Goal: Task Accomplishment & Management: Manage account settings

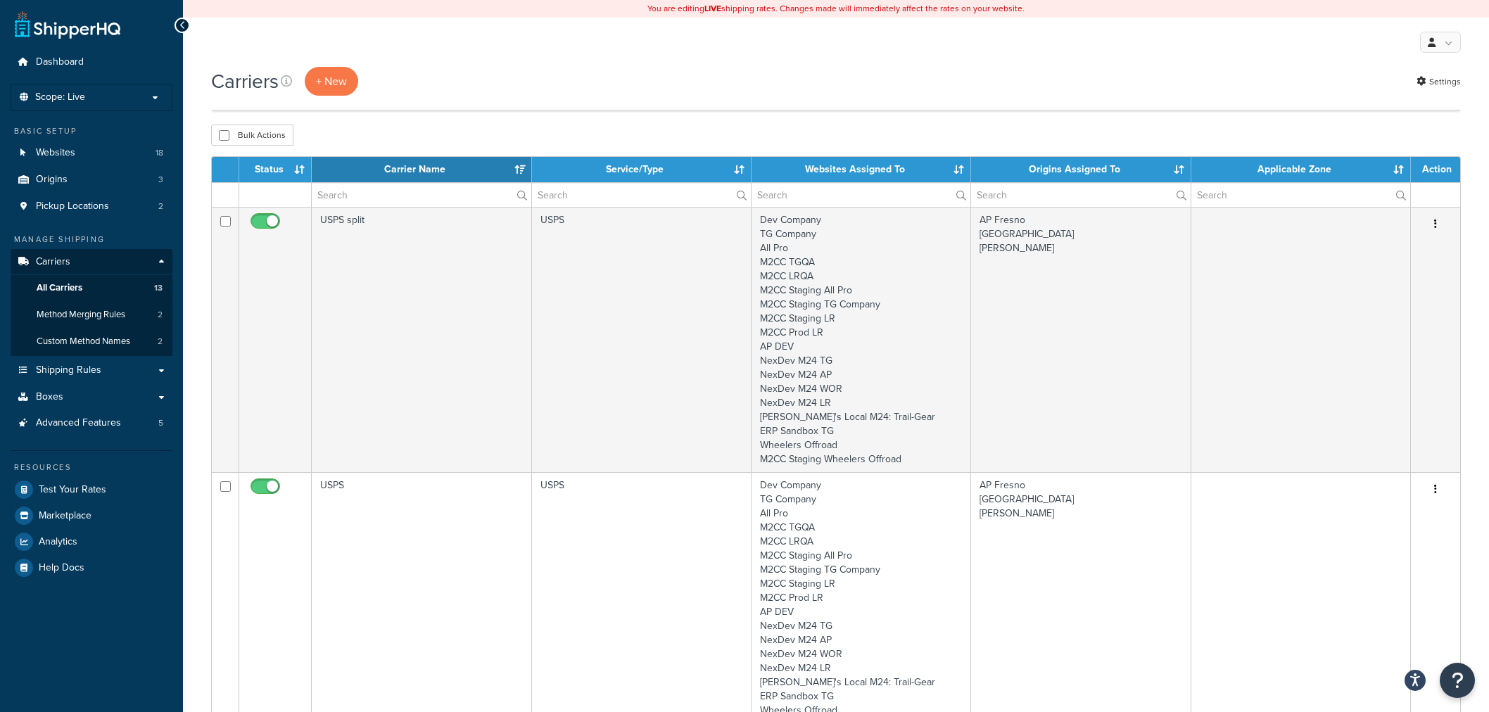
select select "15"
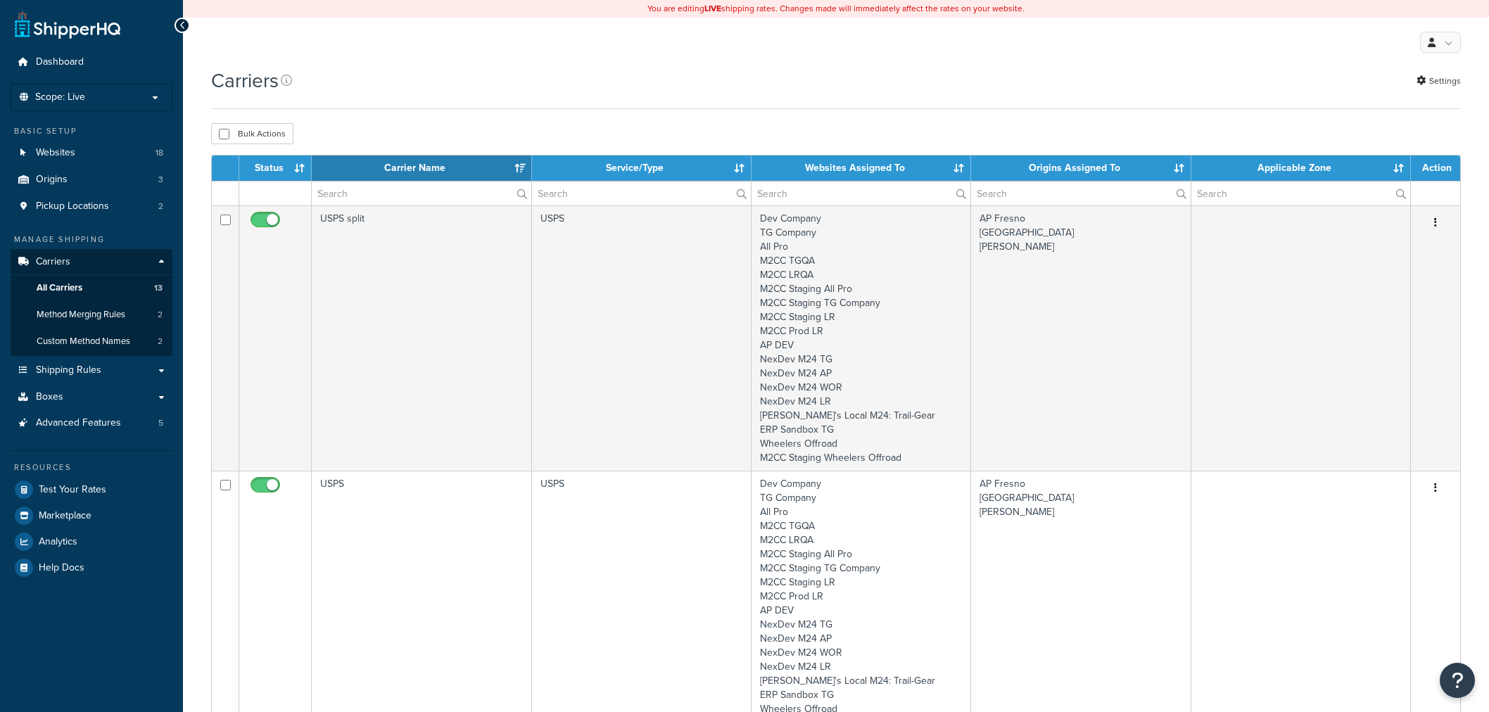
select select "15"
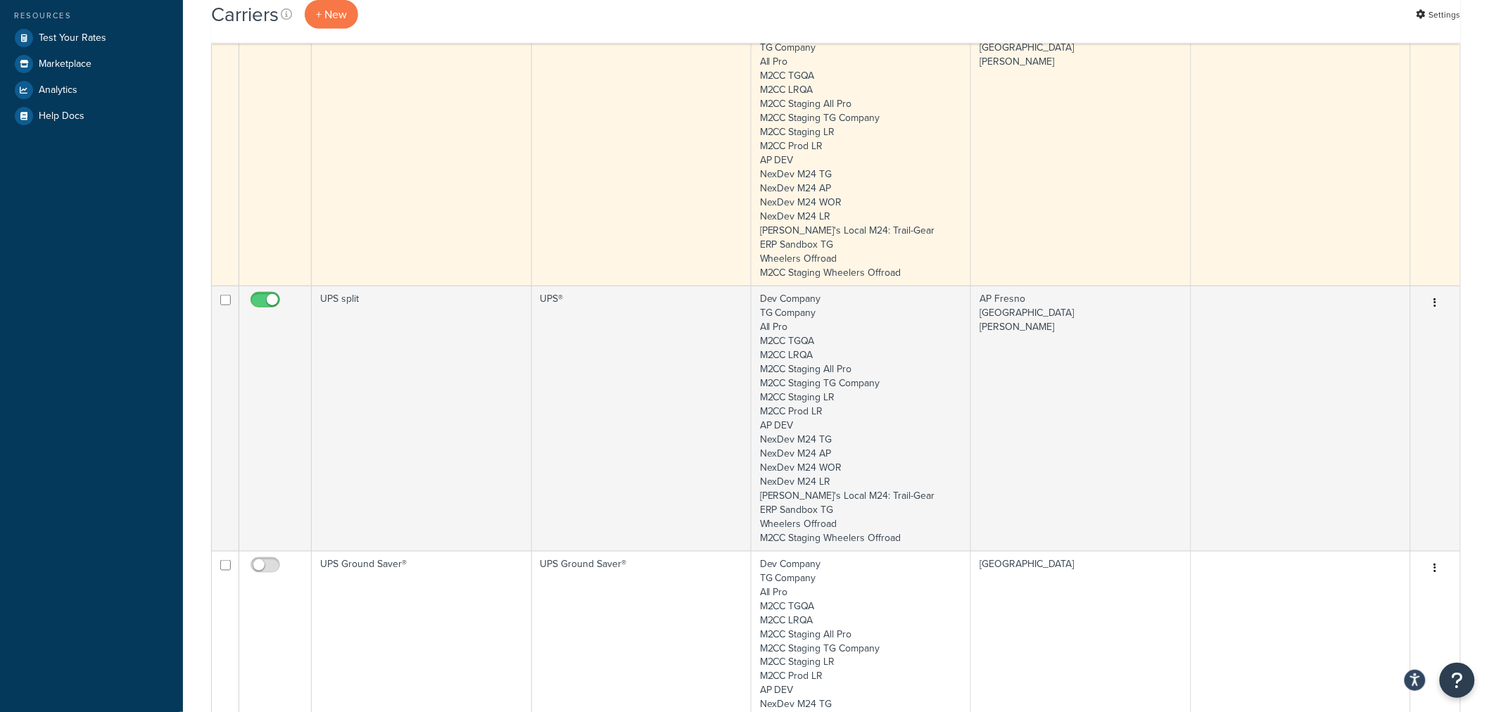
scroll to position [547, 0]
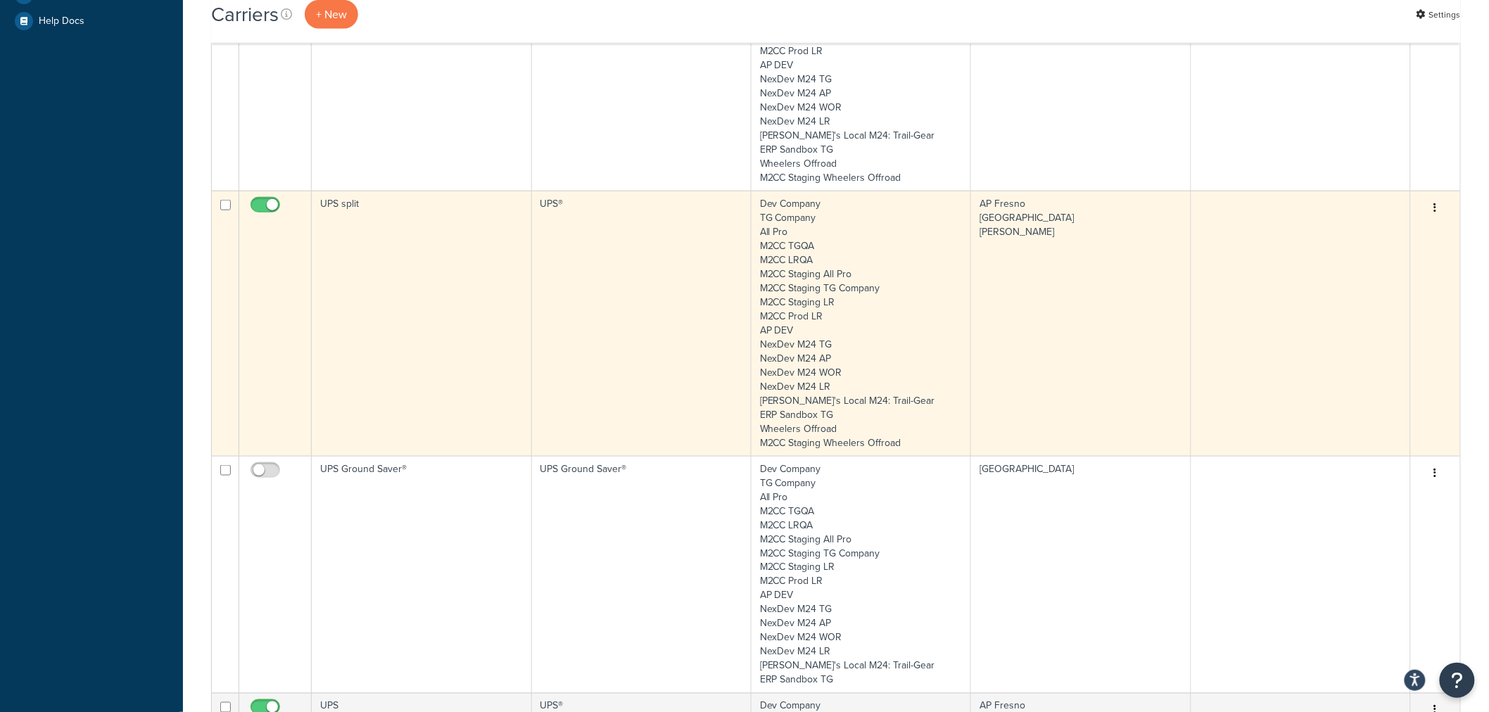
click at [381, 277] on td "UPS split" at bounding box center [422, 323] width 220 height 265
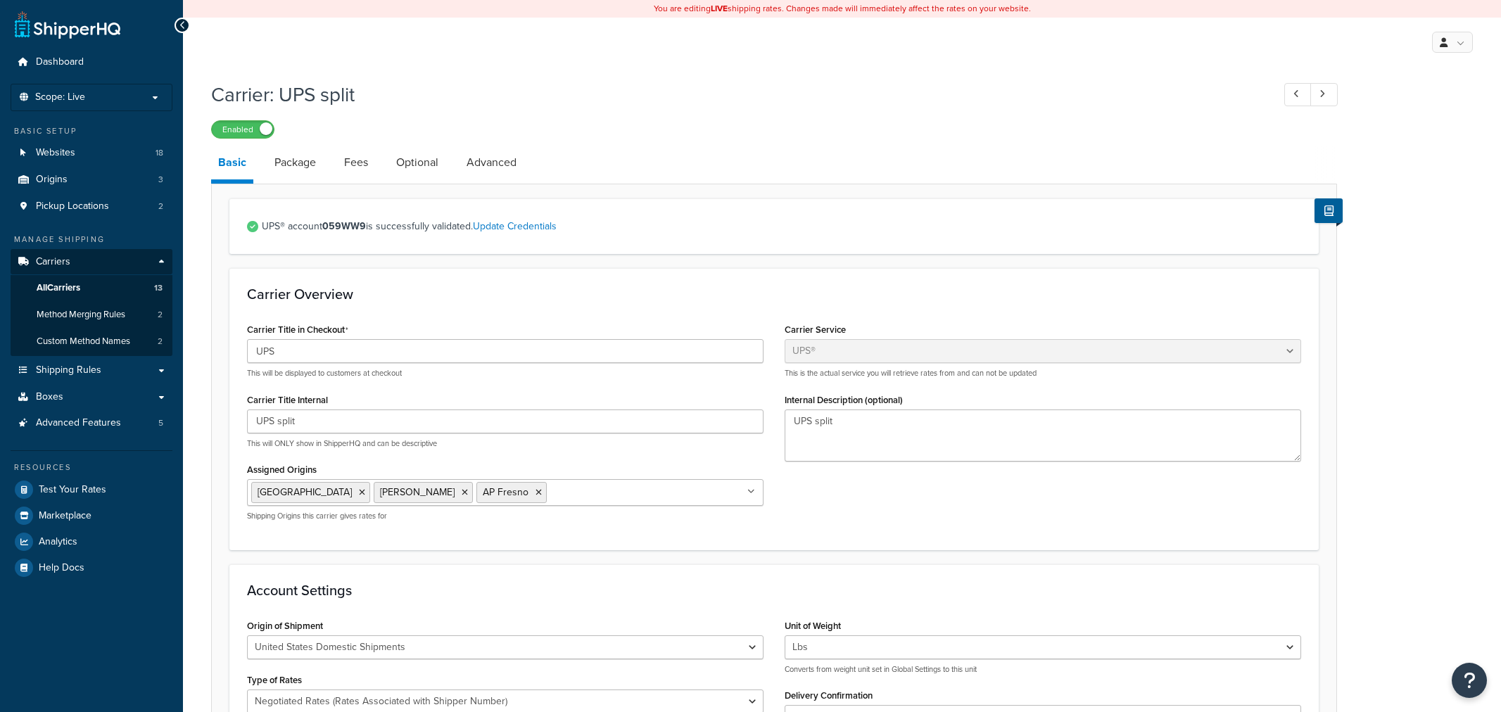
select select "ups"
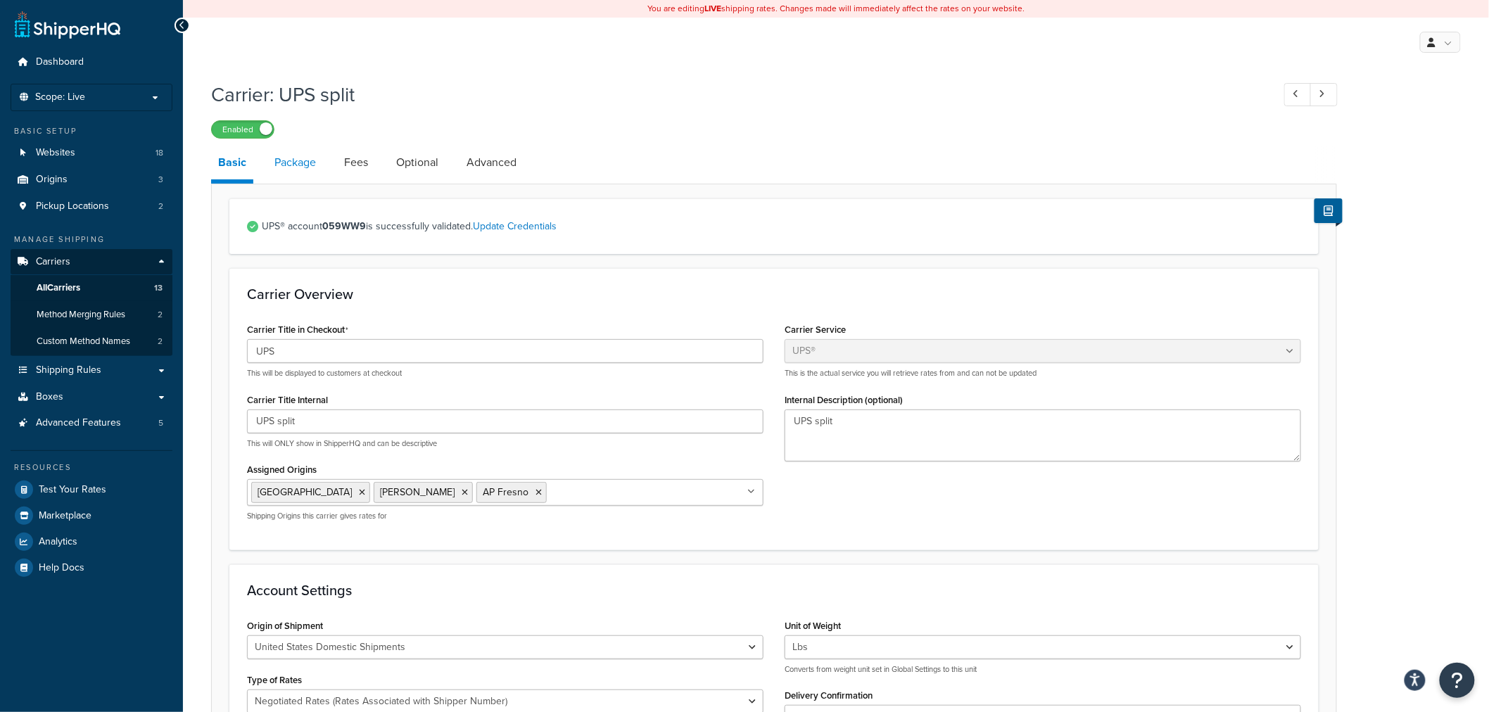
click at [294, 160] on link "Package" at bounding box center [295, 163] width 56 height 34
select select "129678"
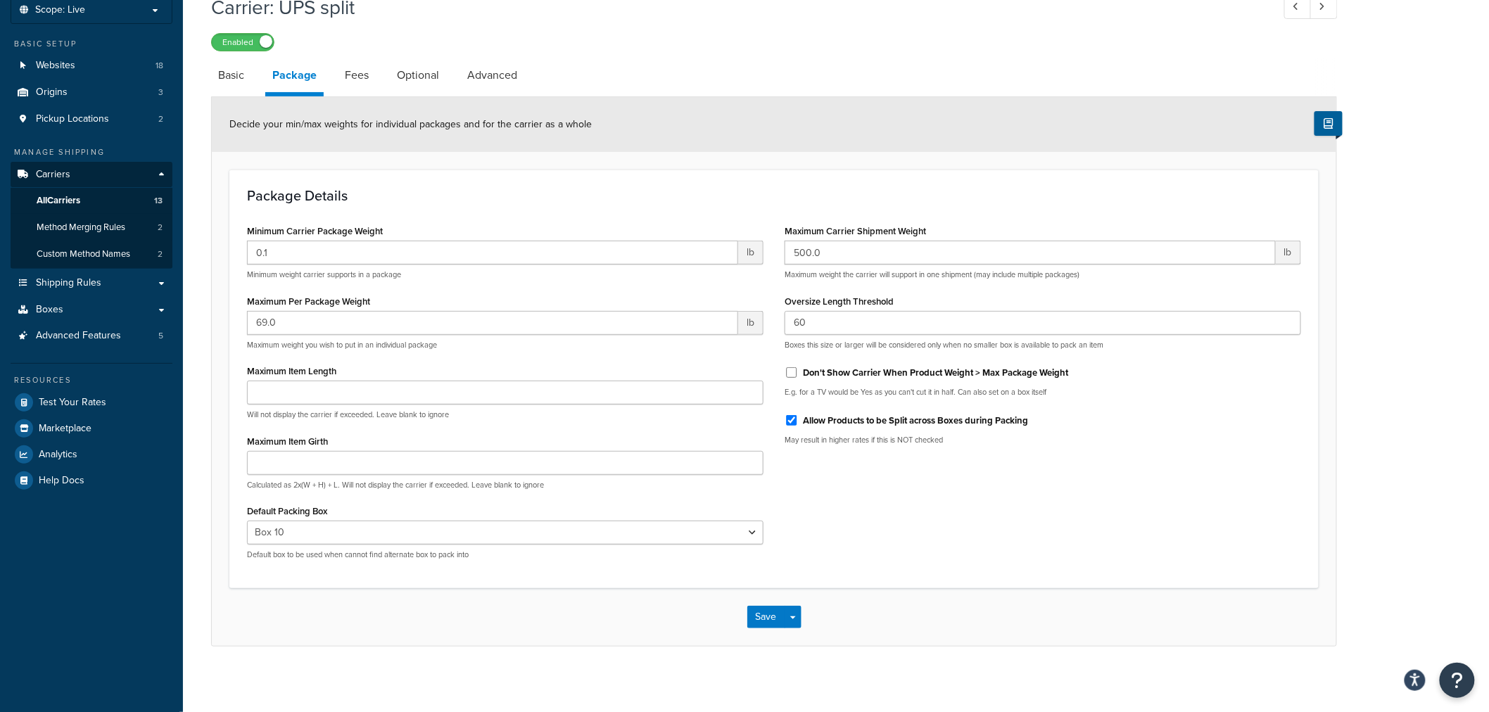
scroll to position [92, 0]
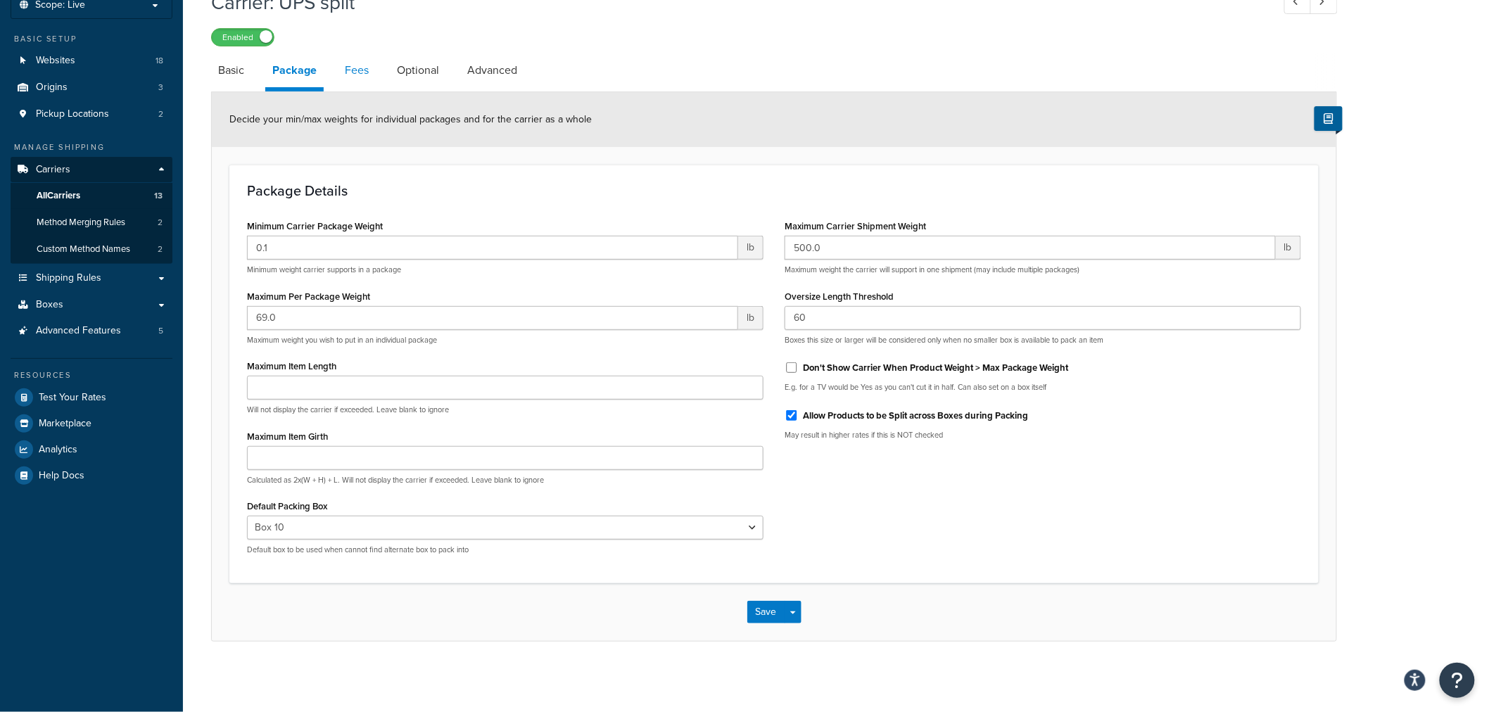
click at [362, 71] on link "Fees" at bounding box center [357, 70] width 38 height 34
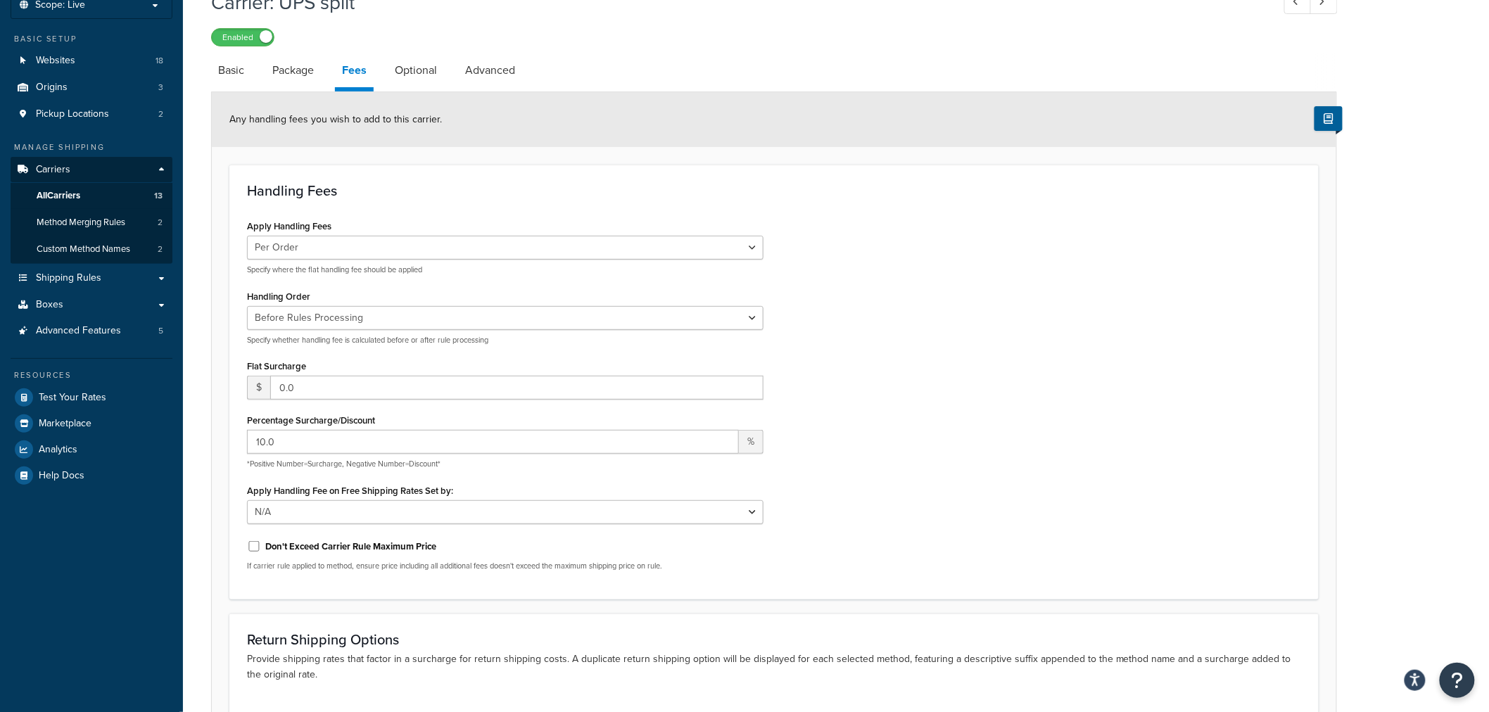
scroll to position [170, 0]
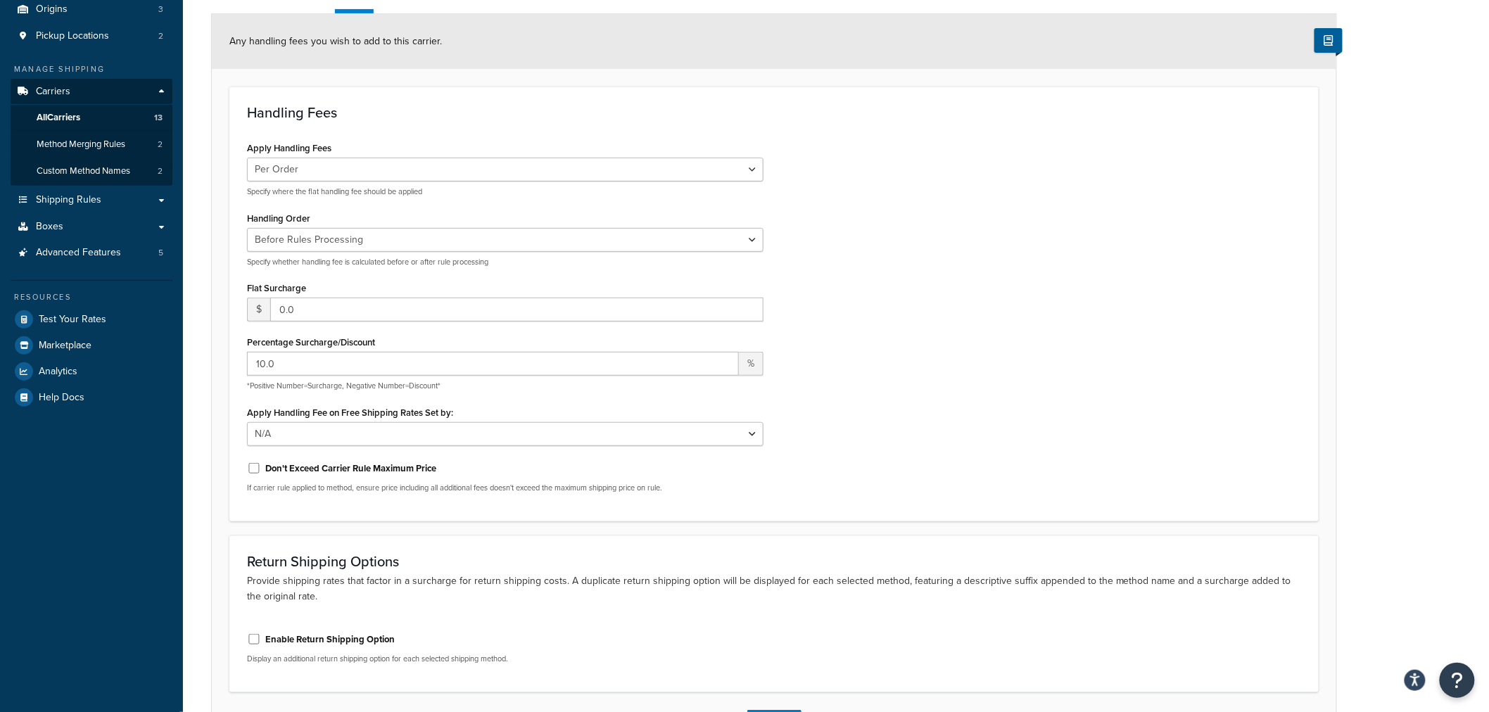
click at [343, 343] on label "Percentage Surcharge/Discount" at bounding box center [311, 342] width 128 height 11
click at [343, 352] on input "10.0" at bounding box center [493, 364] width 492 height 24
click at [343, 343] on label "Percentage Surcharge/Discount" at bounding box center [311, 342] width 128 height 11
click at [343, 352] on input "10.0" at bounding box center [493, 364] width 492 height 24
click at [343, 343] on label "Percentage Surcharge/Discount" at bounding box center [311, 342] width 128 height 11
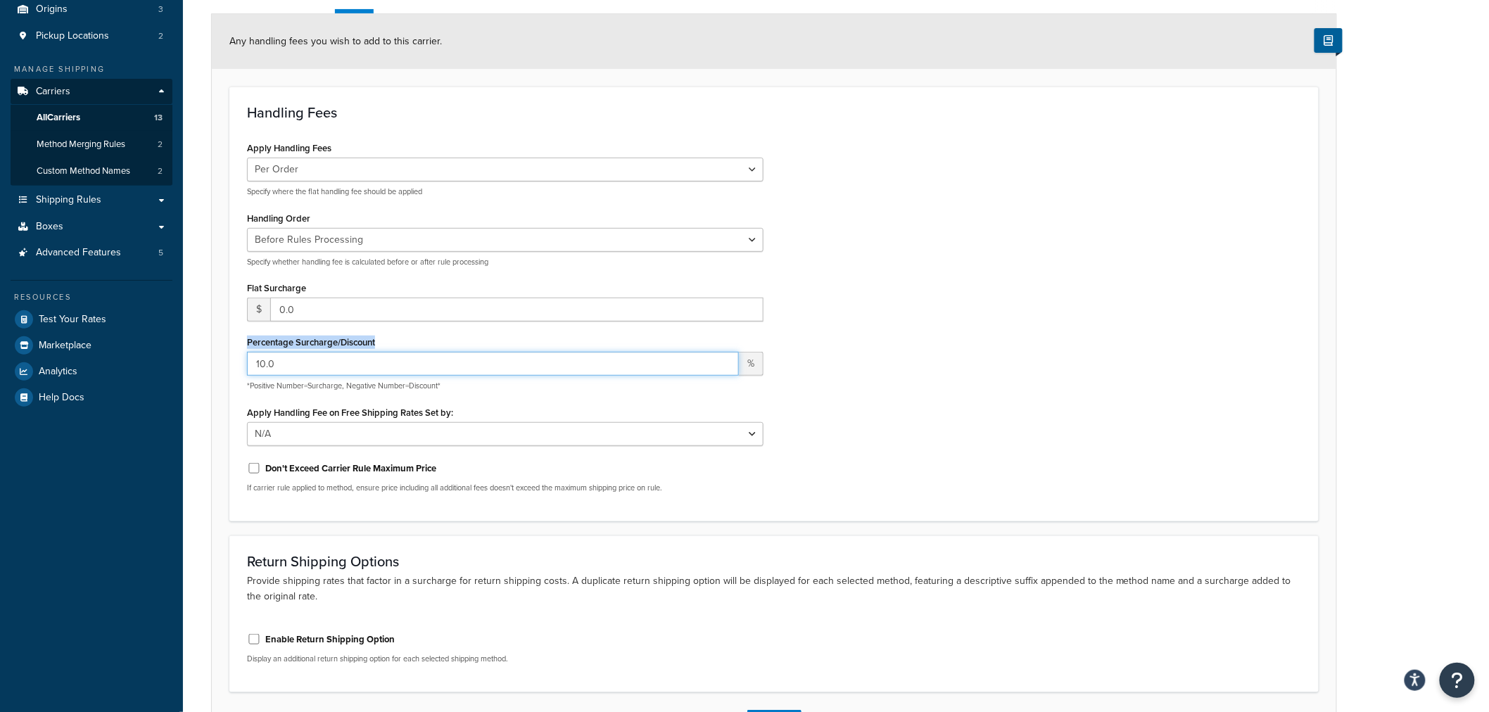
click at [343, 352] on input "10.0" at bounding box center [493, 364] width 492 height 24
drag, startPoint x: 386, startPoint y: 336, endPoint x: 242, endPoint y: 346, distance: 143.9
click at [242, 346] on div "Apply Handling Fees Per Order Per Item Per Package Specify where the flat handl…" at bounding box center [506, 321] width 538 height 366
copy label "Percentage Surcharge/Discount"
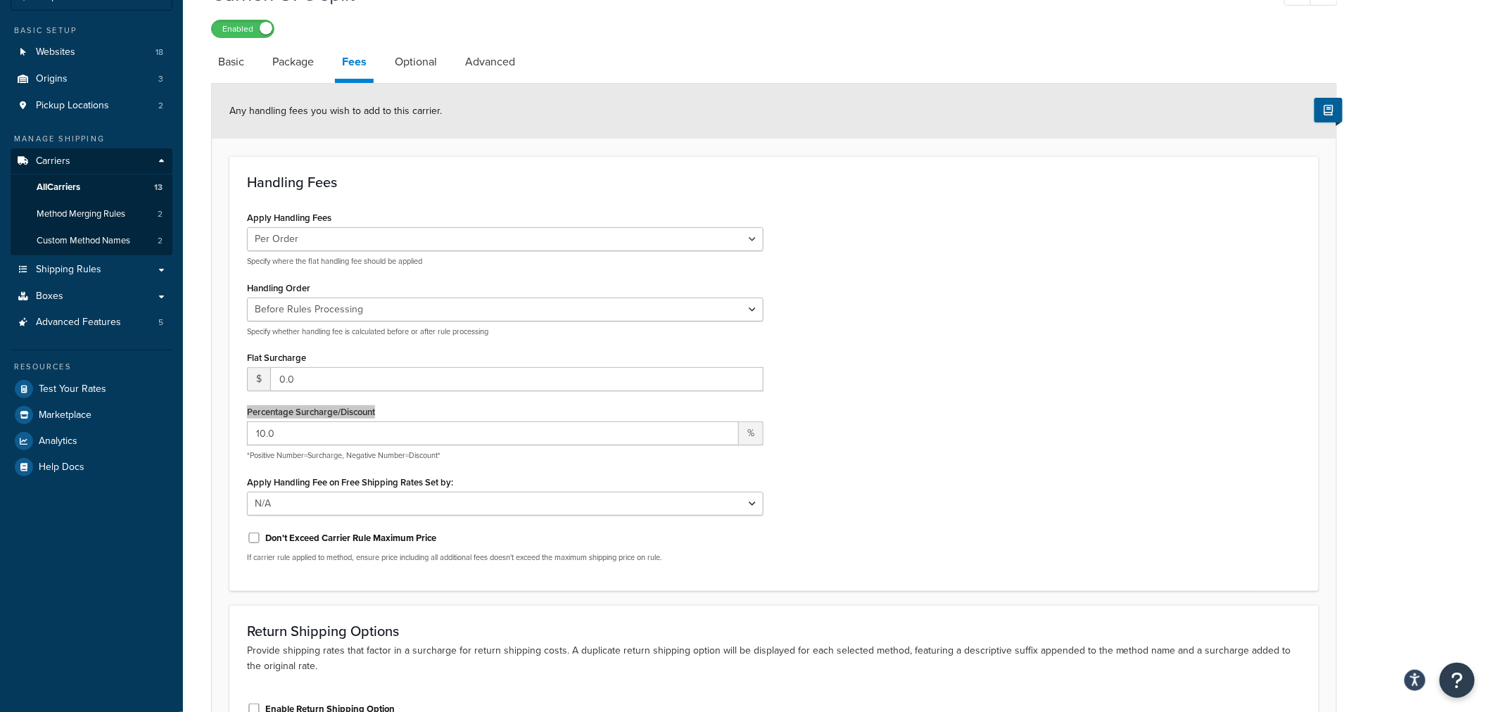
scroll to position [0, 0]
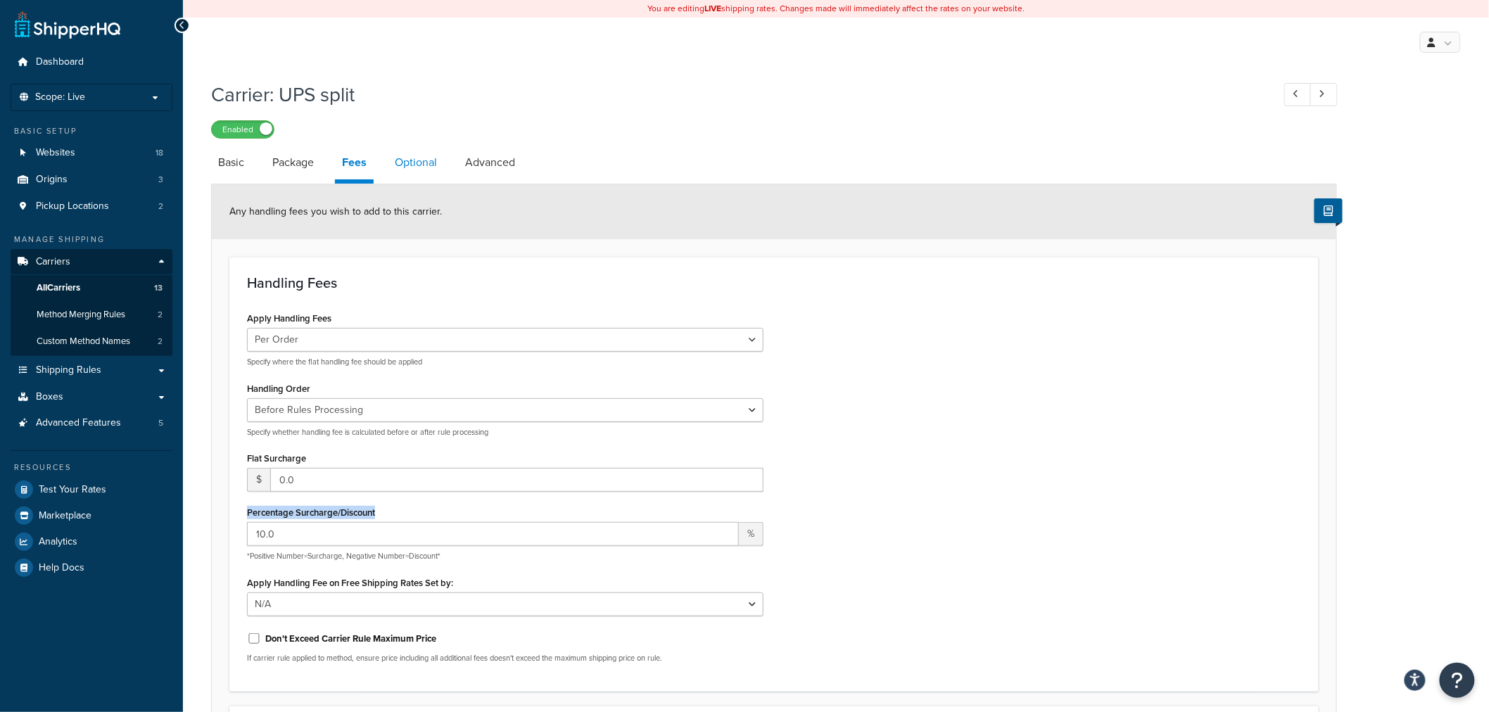
click at [407, 158] on link "Optional" at bounding box center [416, 163] width 56 height 34
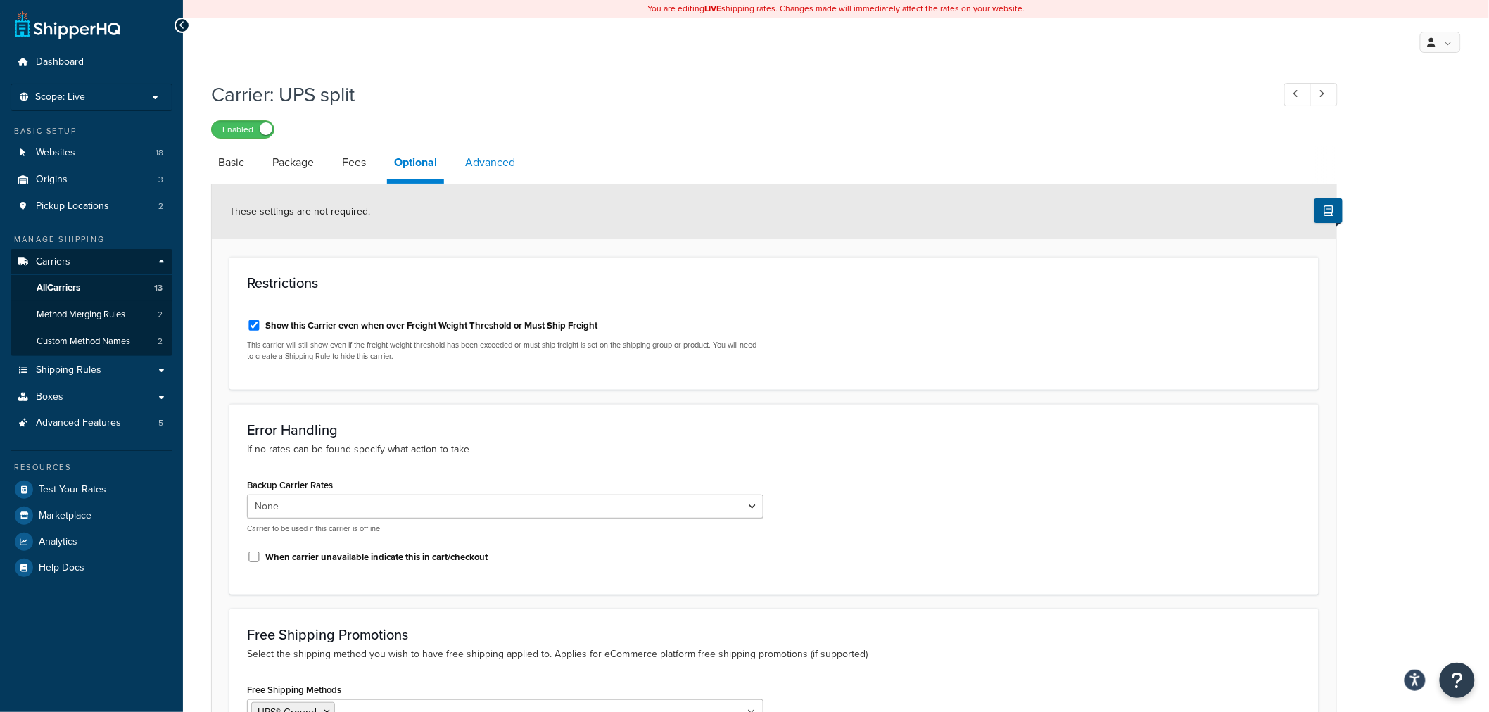
click at [502, 165] on link "Advanced" at bounding box center [490, 163] width 64 height 34
select select "false"
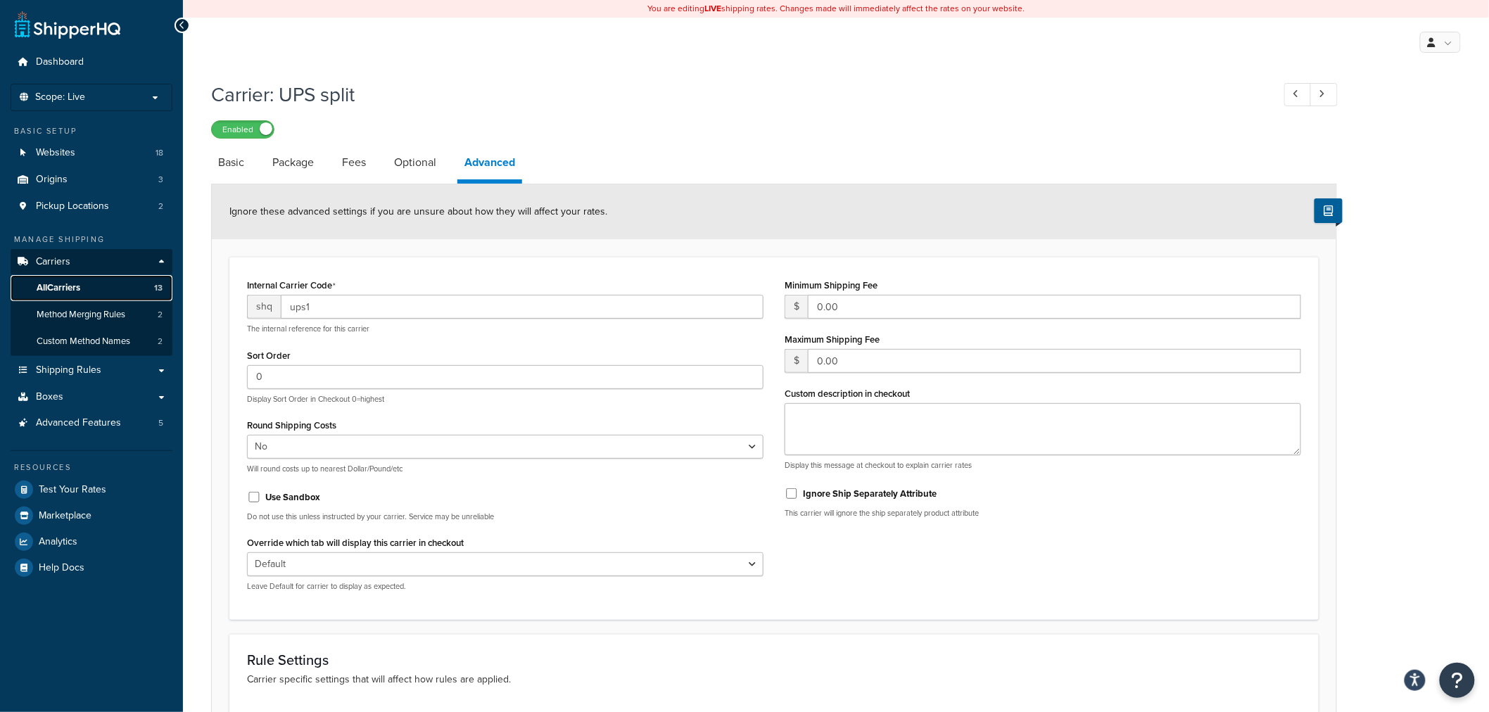
click at [56, 289] on span "All Carriers" at bounding box center [59, 288] width 44 height 12
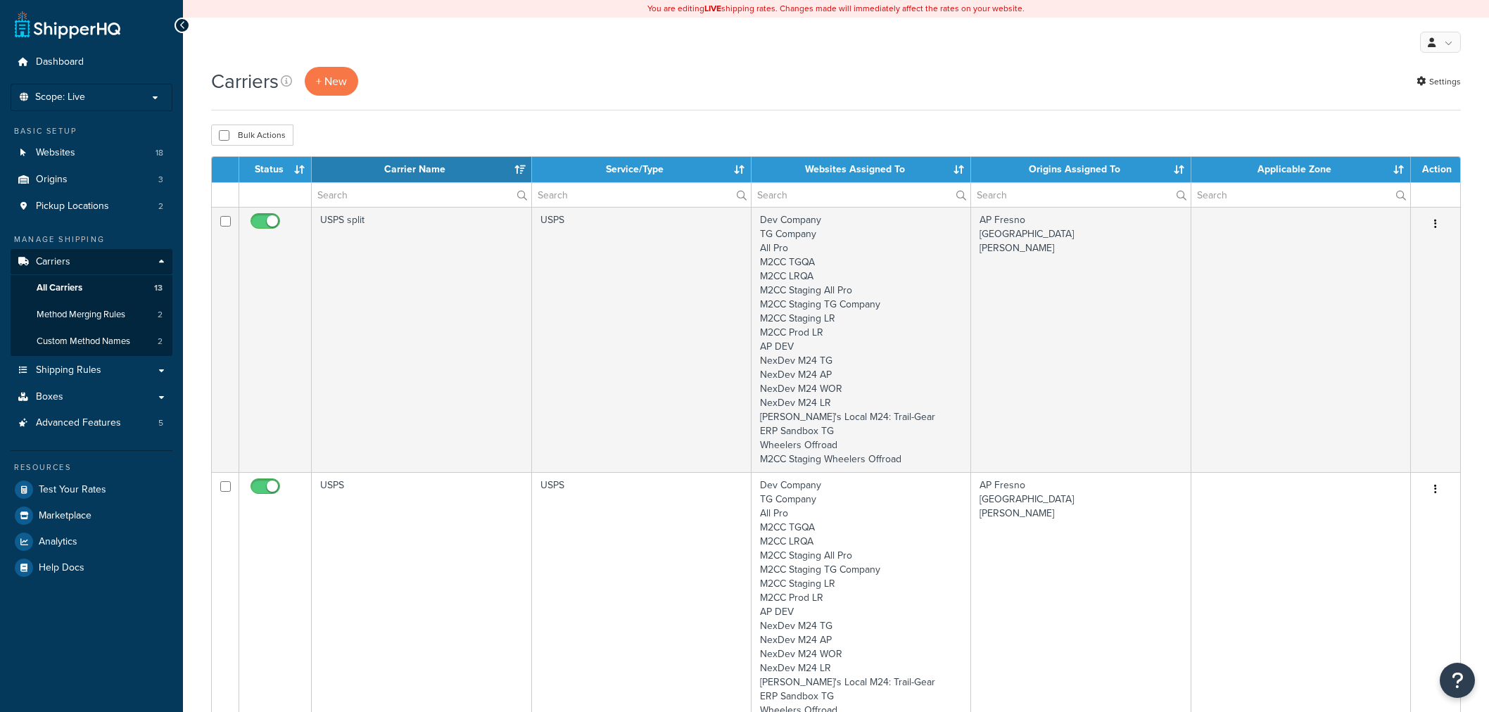
select select "15"
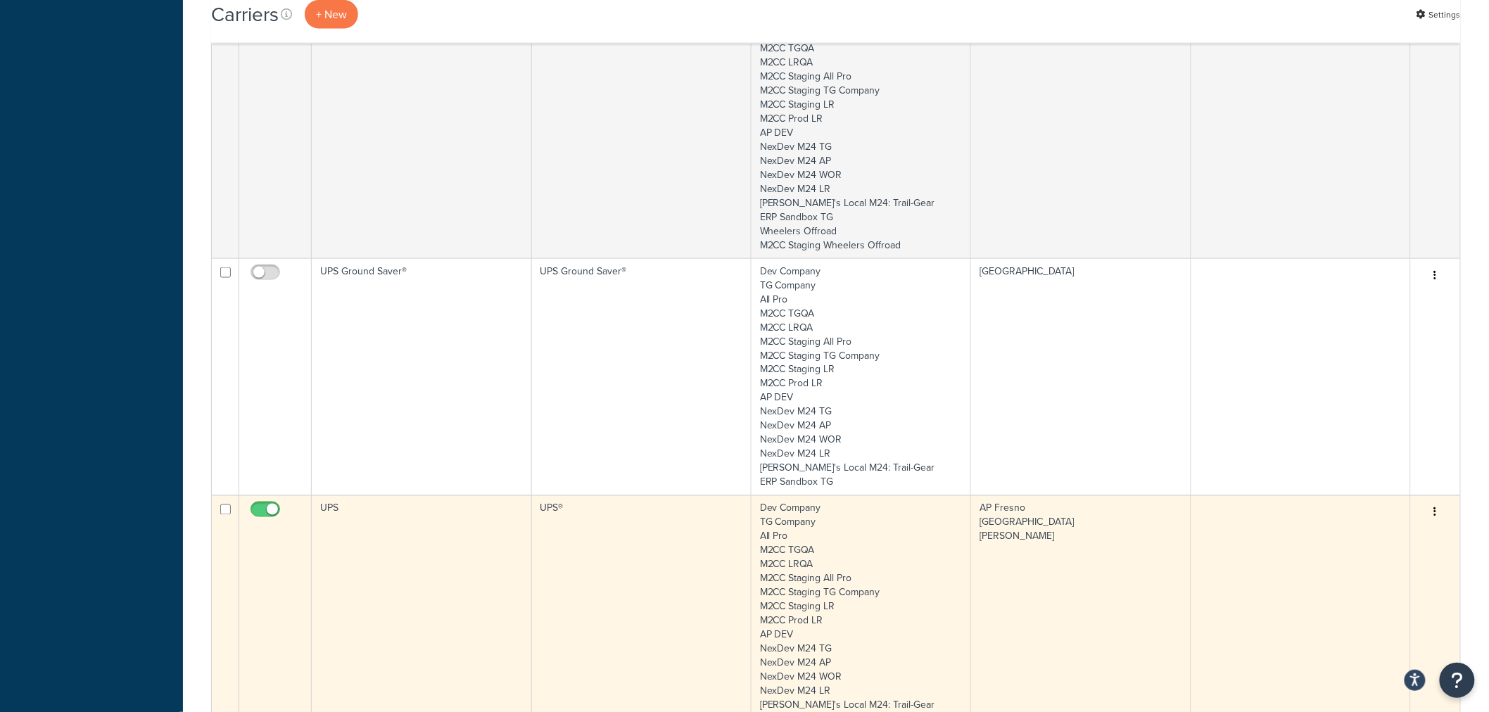
scroll to position [782, 0]
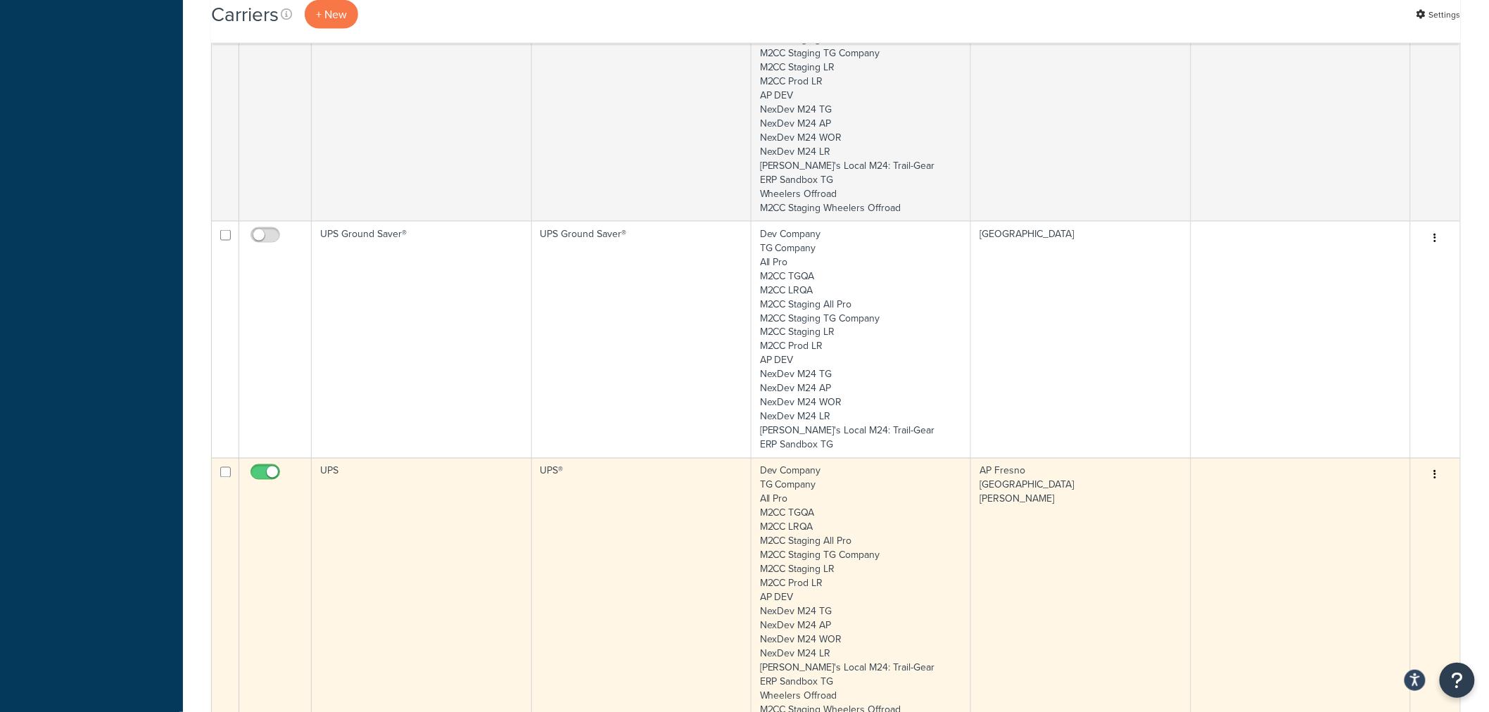
click at [415, 505] on td "UPS" at bounding box center [422, 590] width 220 height 265
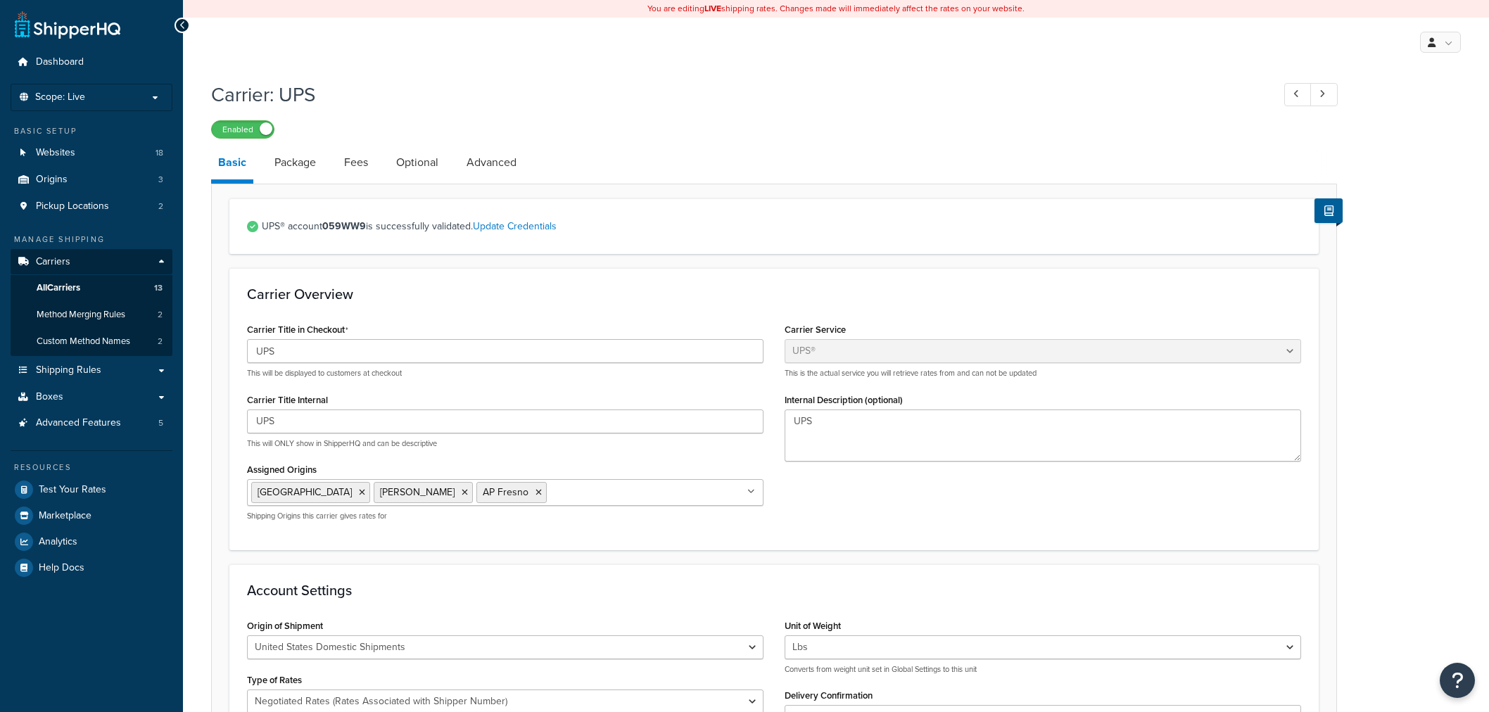
select select "ups"
click at [54, 286] on span "All Carriers" at bounding box center [59, 288] width 44 height 12
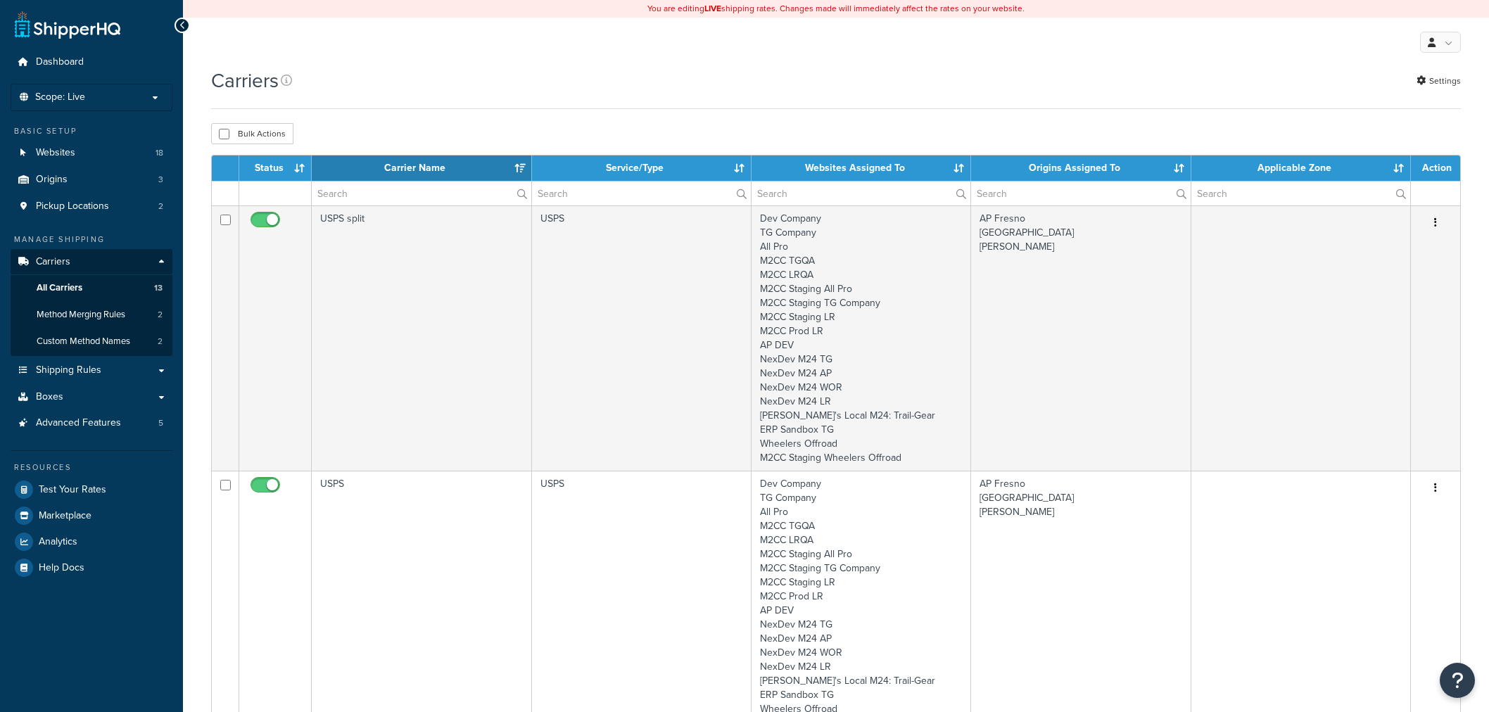
select select "15"
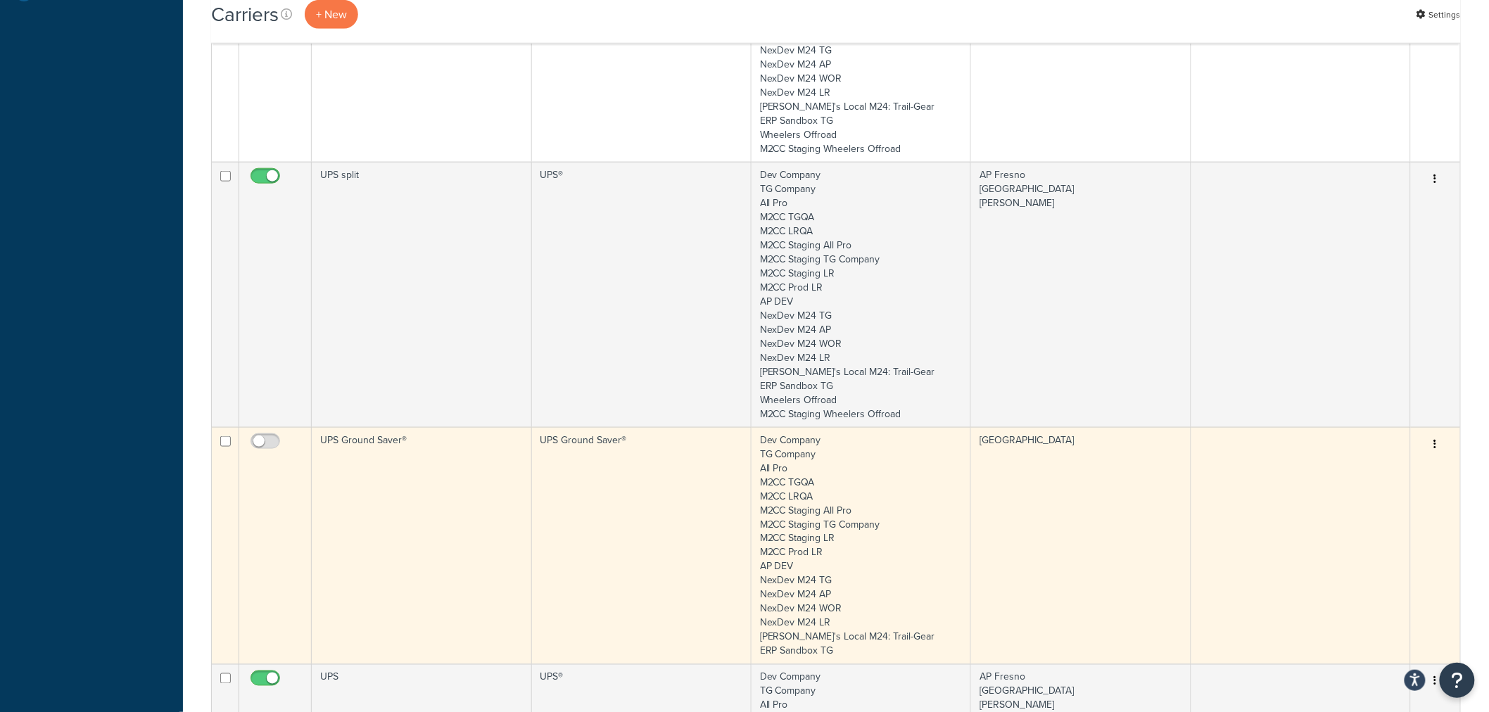
scroll to position [625, 0]
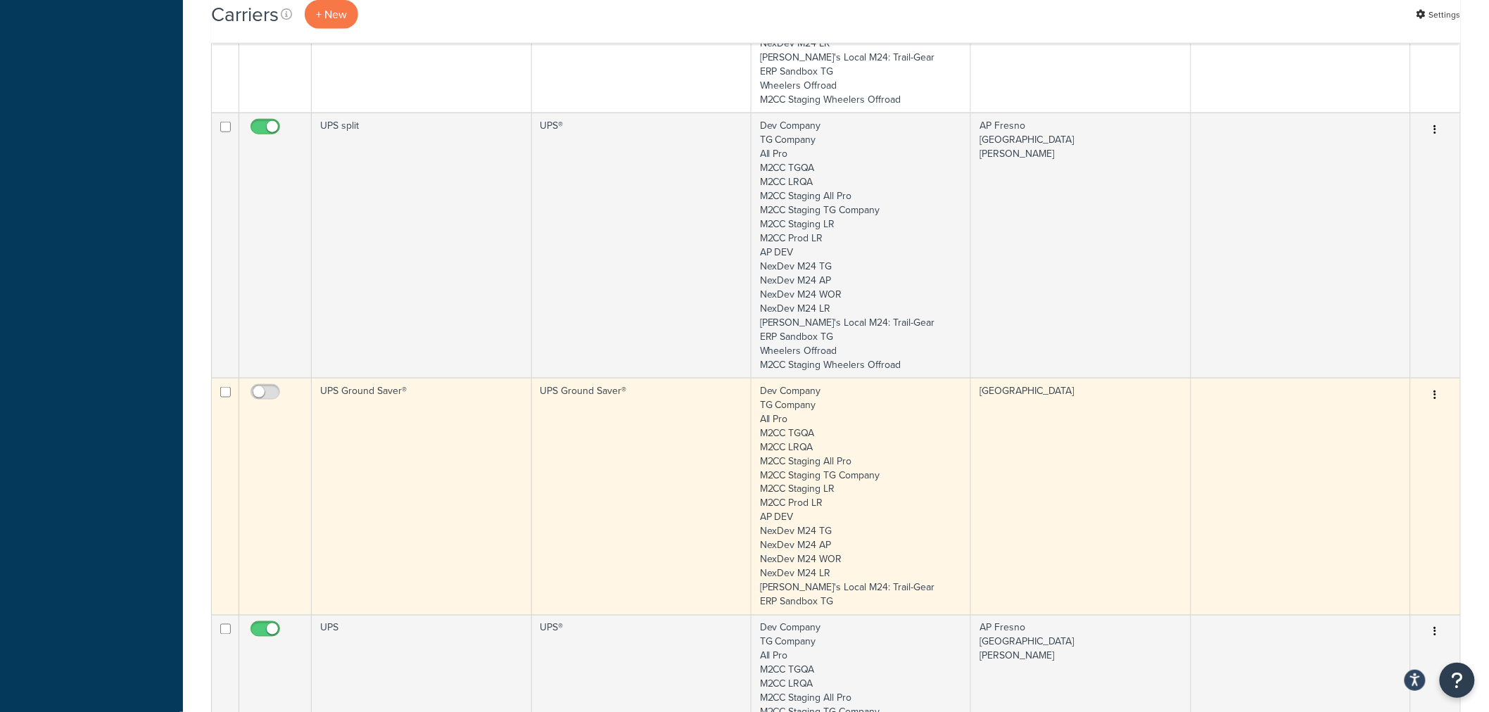
click at [401, 431] on td "UPS Ground Saver®" at bounding box center [422, 496] width 220 height 237
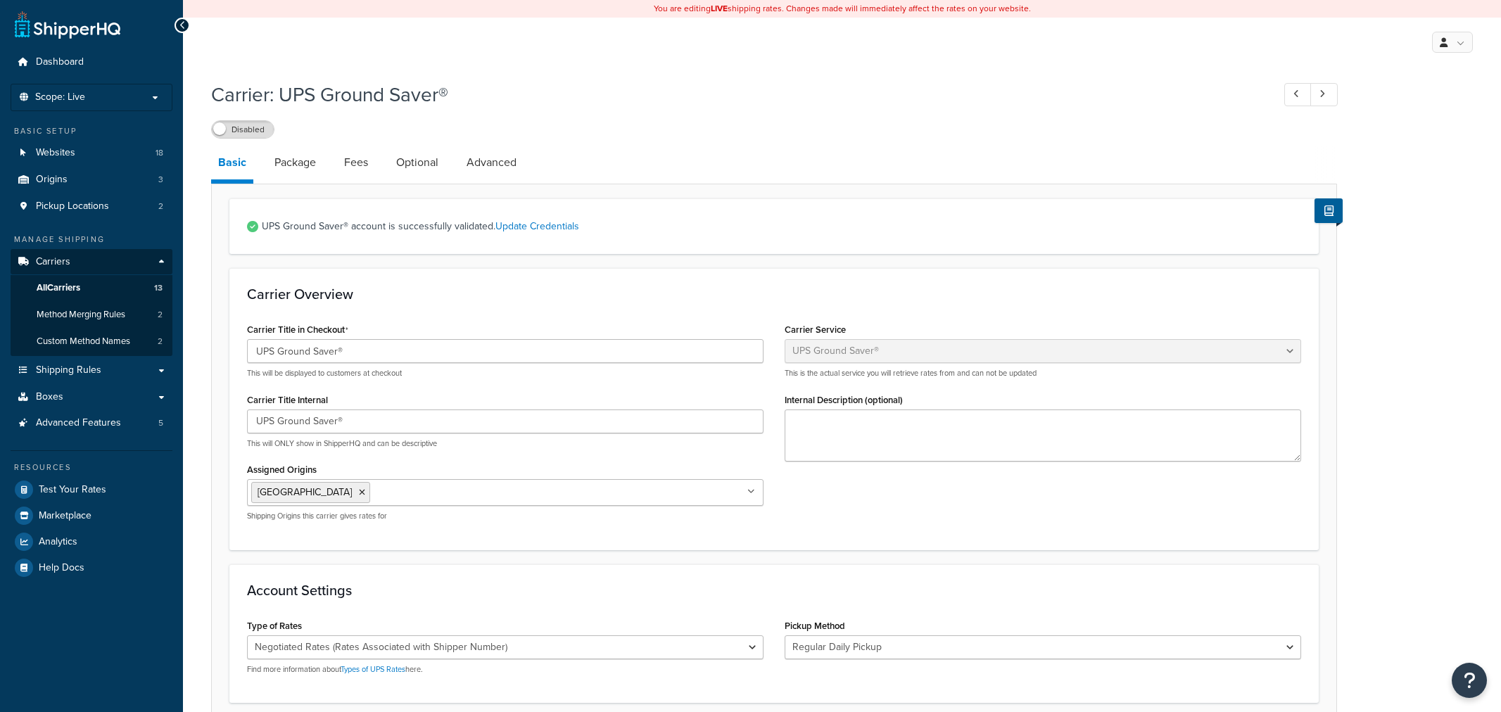
select select "surePost"
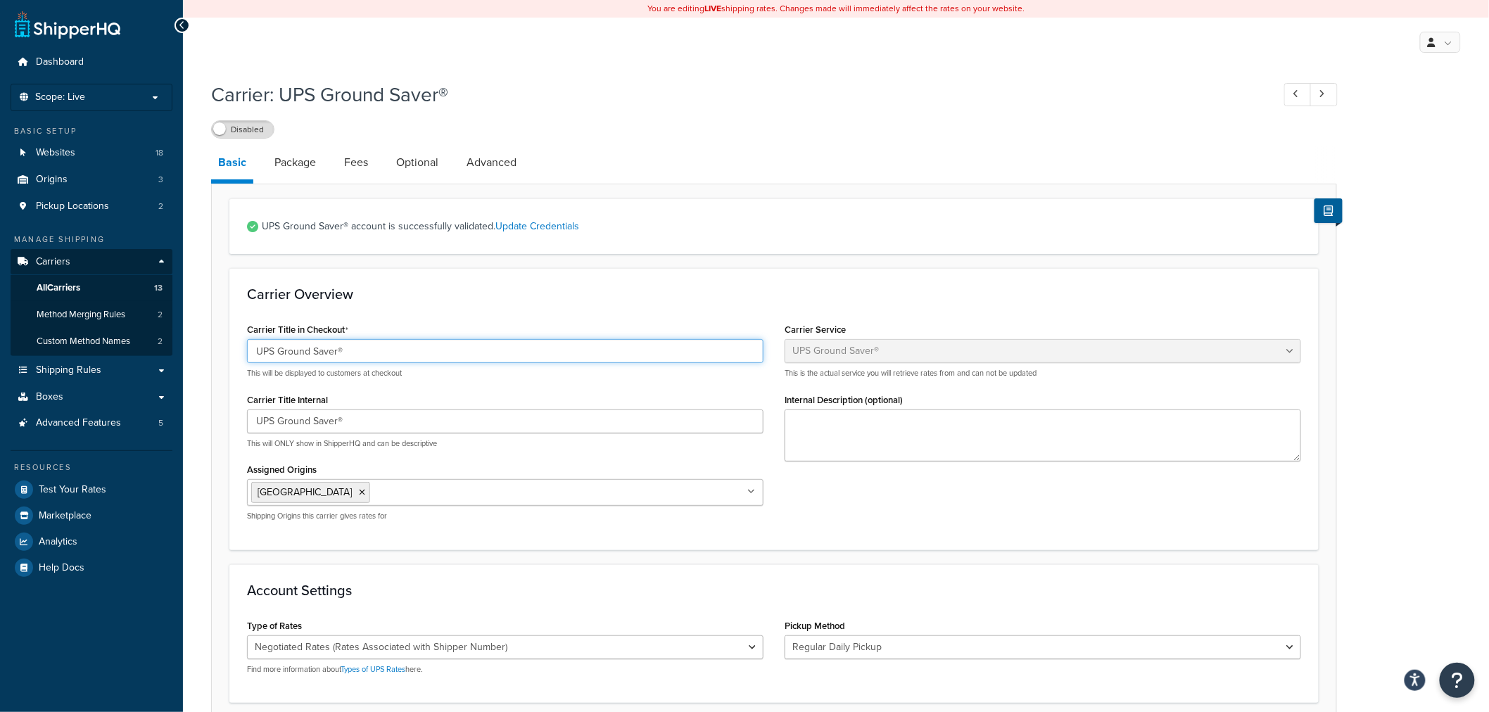
click at [397, 358] on input "UPS Ground Saver®" at bounding box center [505, 351] width 517 height 24
click at [77, 290] on span "All Carriers" at bounding box center [59, 288] width 44 height 12
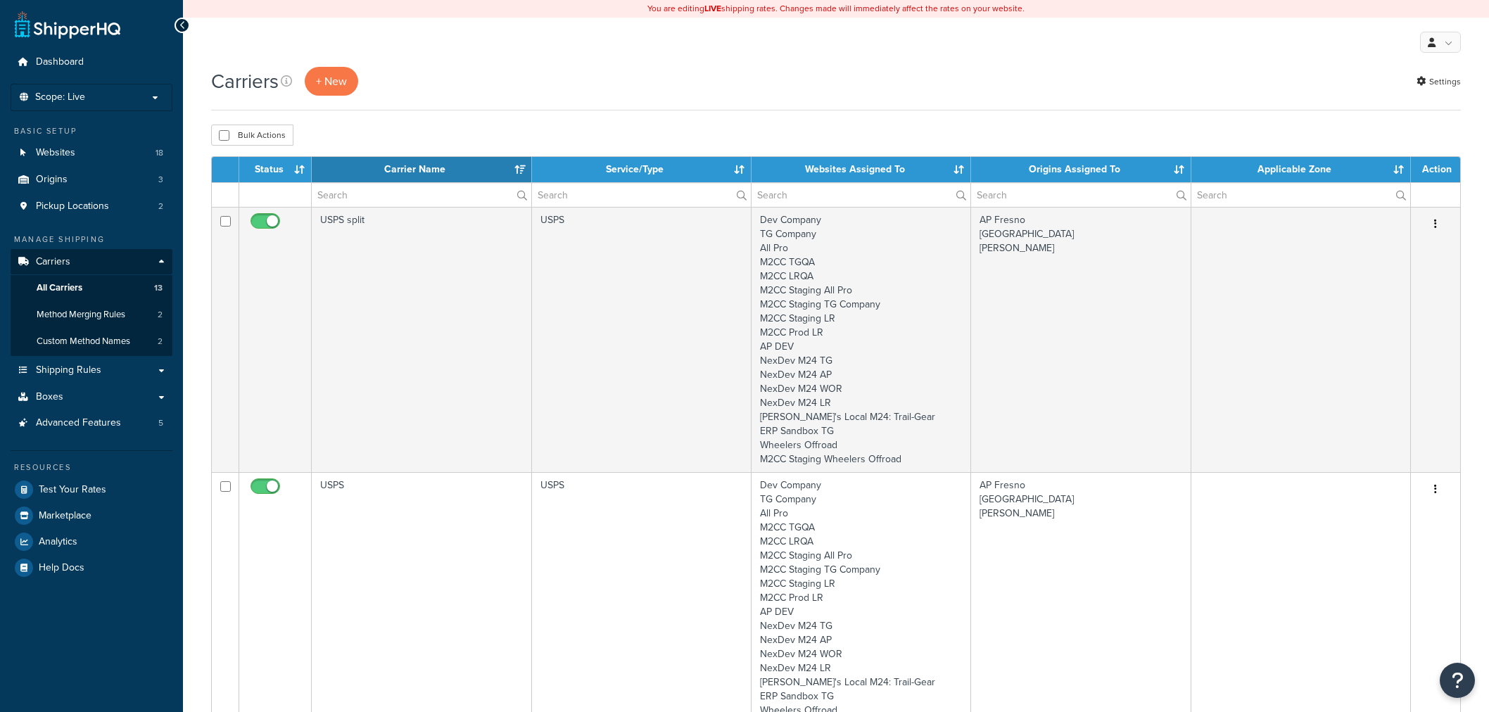
select select "15"
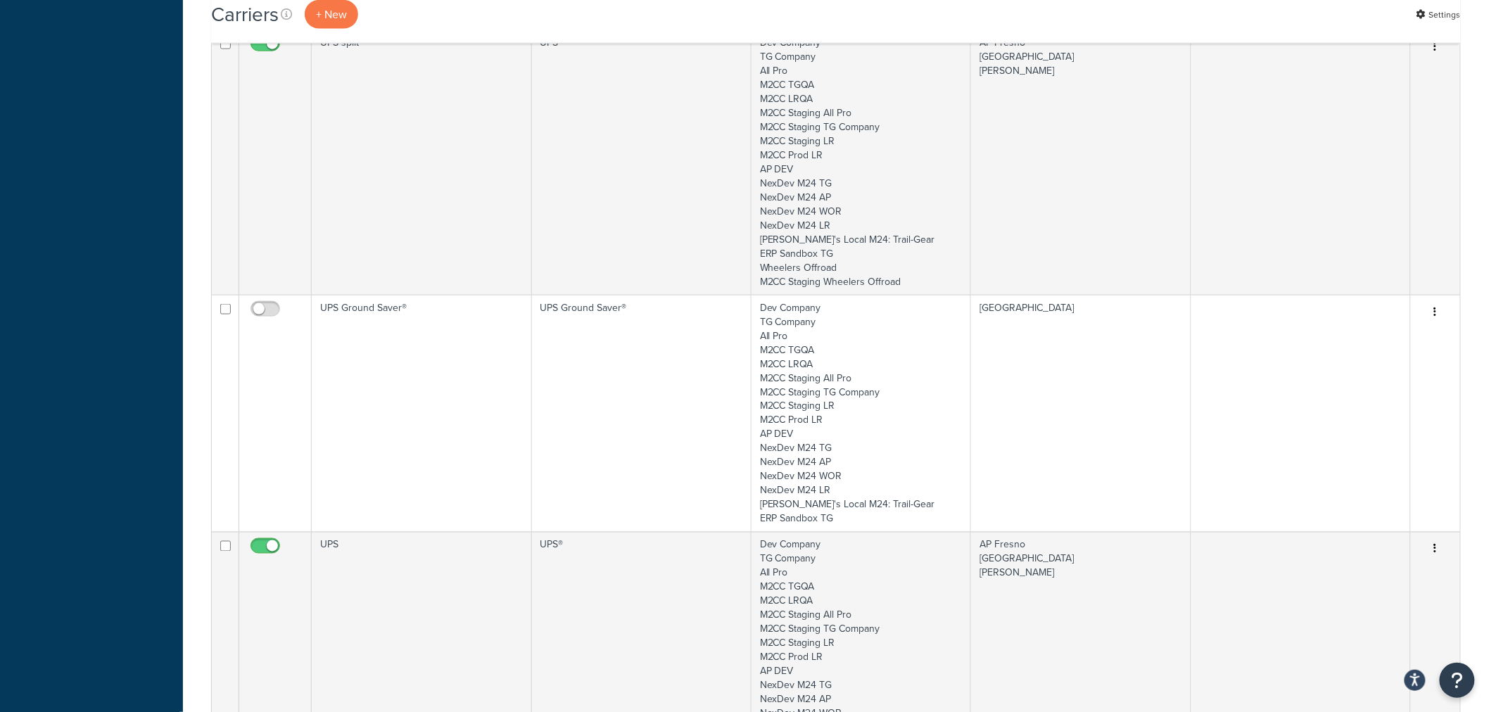
scroll to position [782, 0]
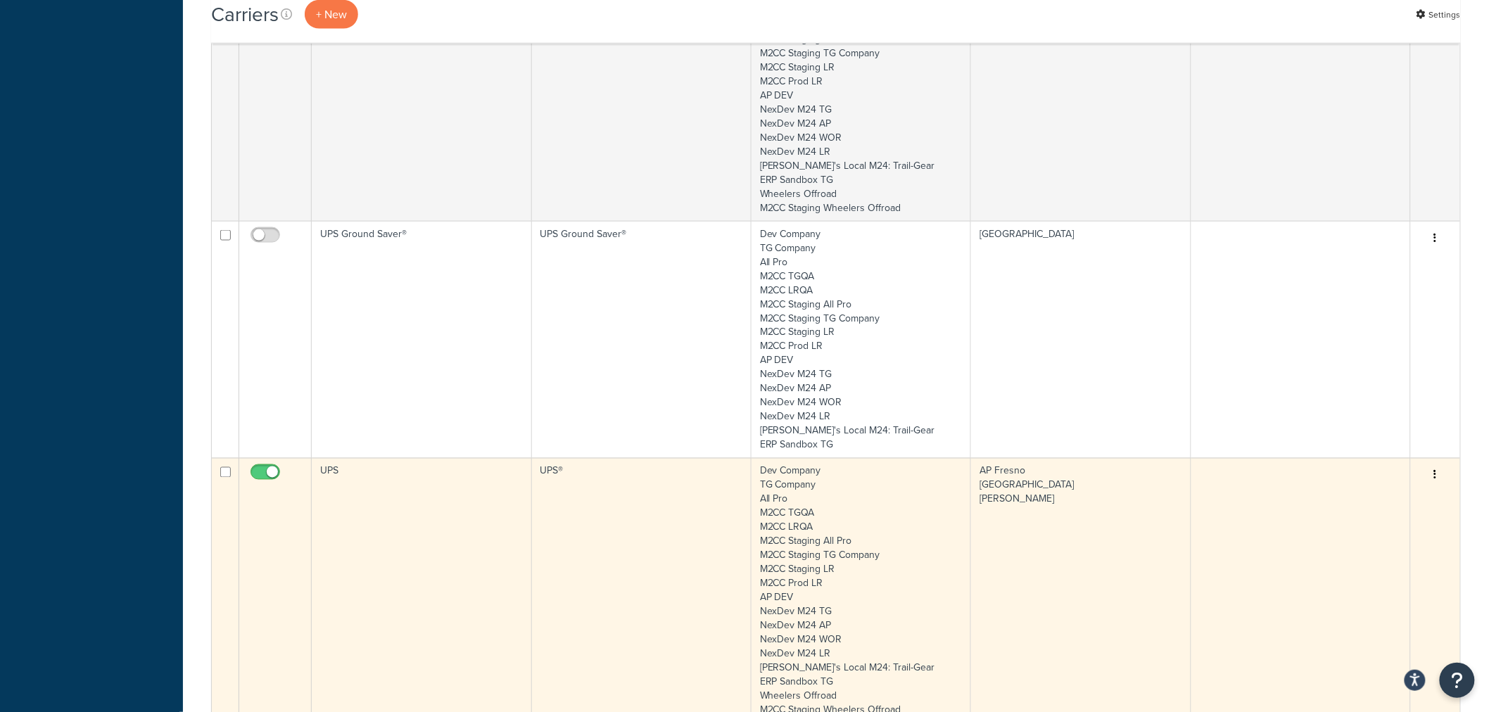
click at [365, 516] on td "UPS" at bounding box center [422, 590] width 220 height 265
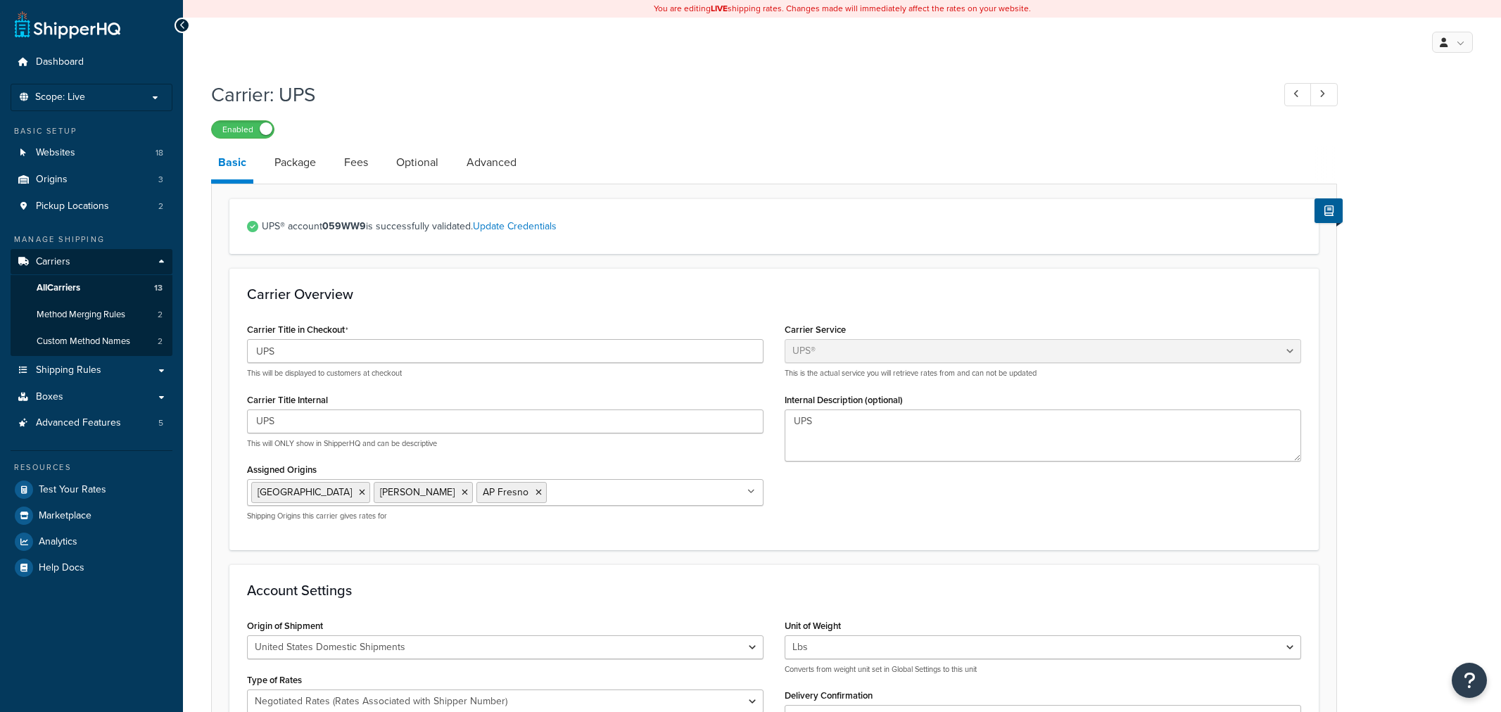
select select "ups"
click at [351, 229] on strong "059WW9" at bounding box center [344, 226] width 44 height 15
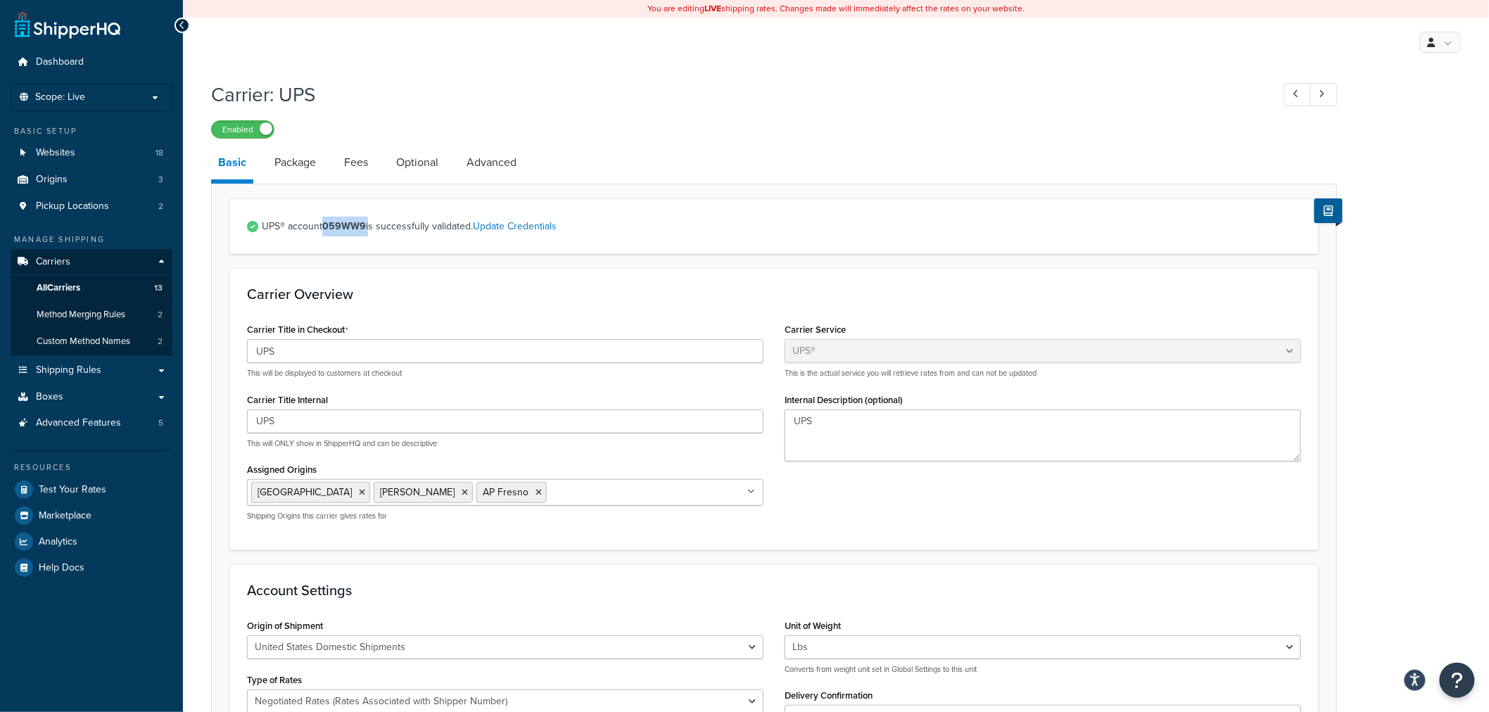
click at [352, 229] on strong "059WW9" at bounding box center [344, 226] width 44 height 15
copy strong "059WW9"
click at [58, 296] on link "All Carriers 13" at bounding box center [92, 288] width 162 height 26
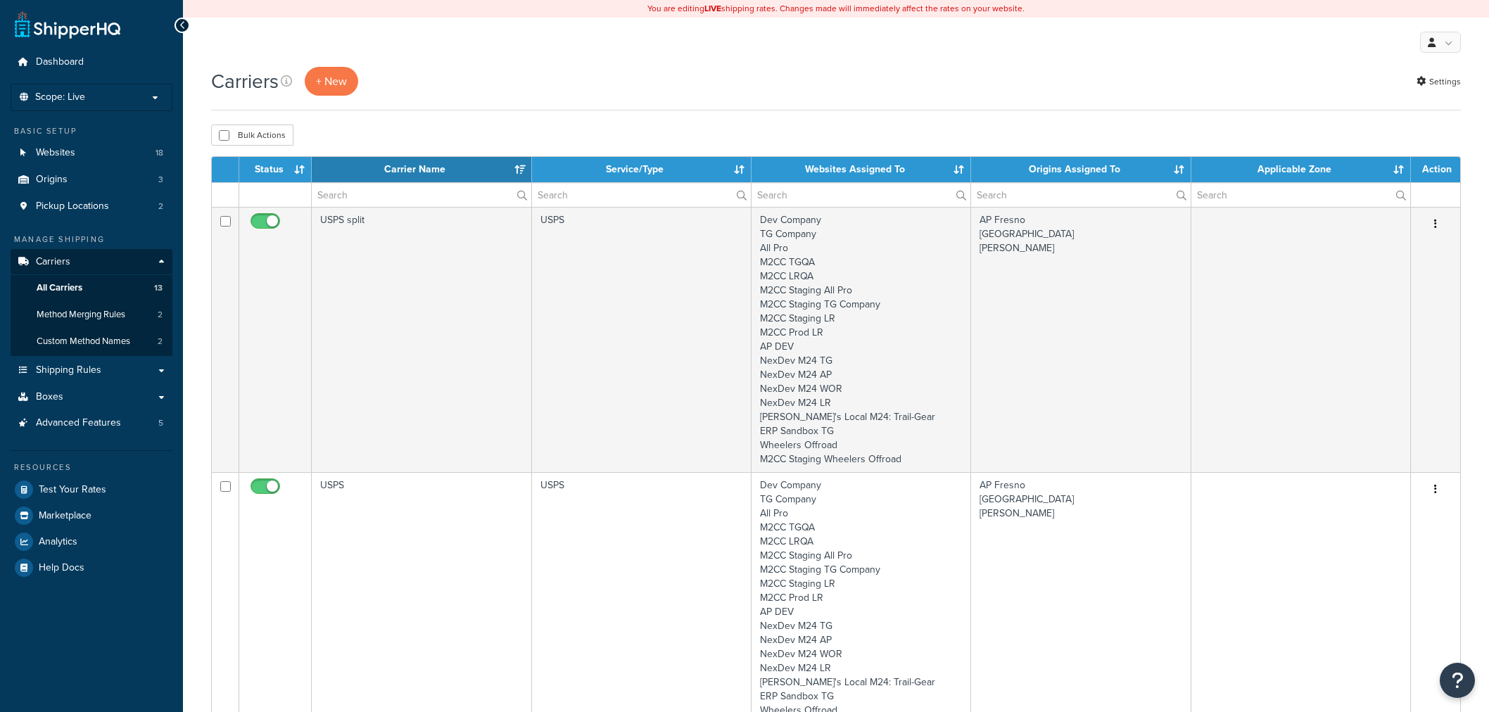
select select "15"
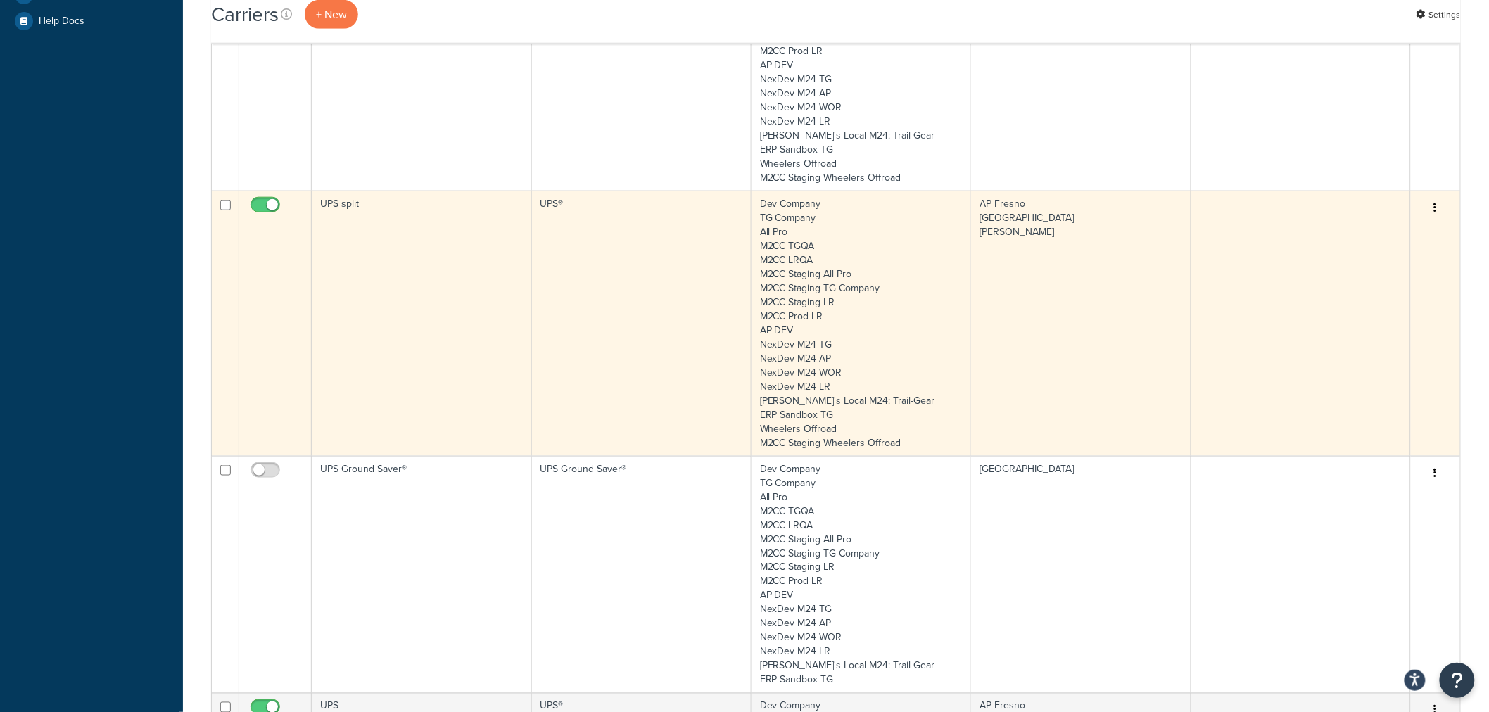
scroll to position [625, 0]
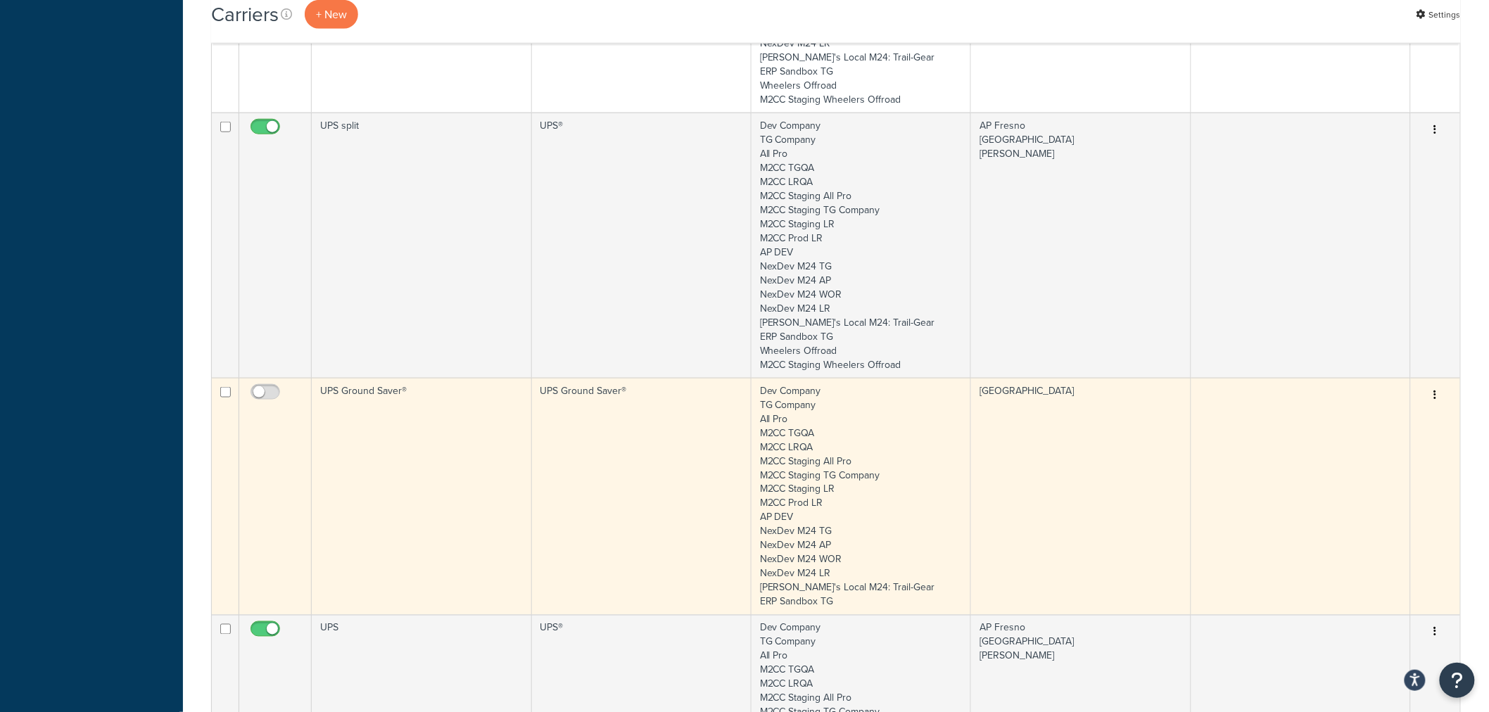
click at [361, 439] on td "UPS Ground Saver®" at bounding box center [422, 496] width 220 height 237
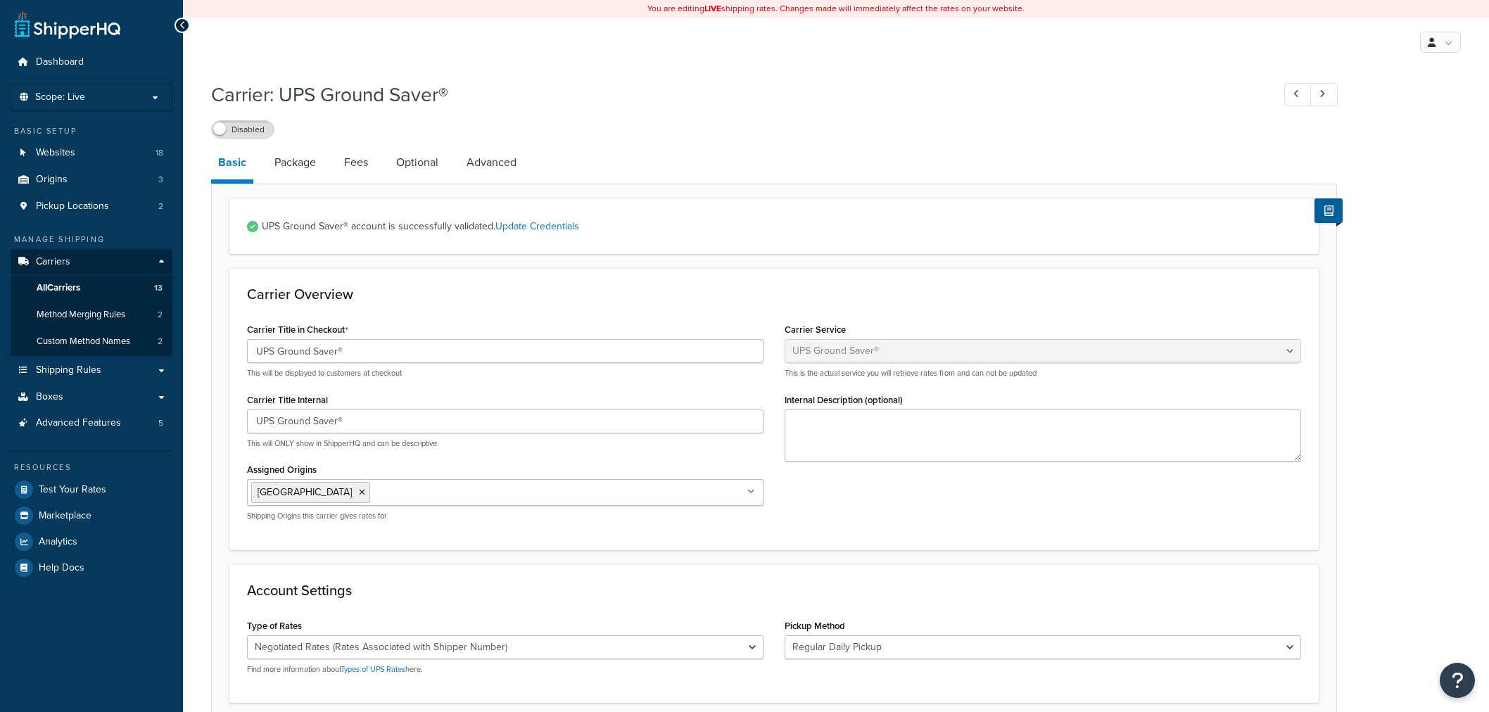
select select "surePost"
click at [543, 229] on link "Update Credentials" at bounding box center [538, 226] width 84 height 15
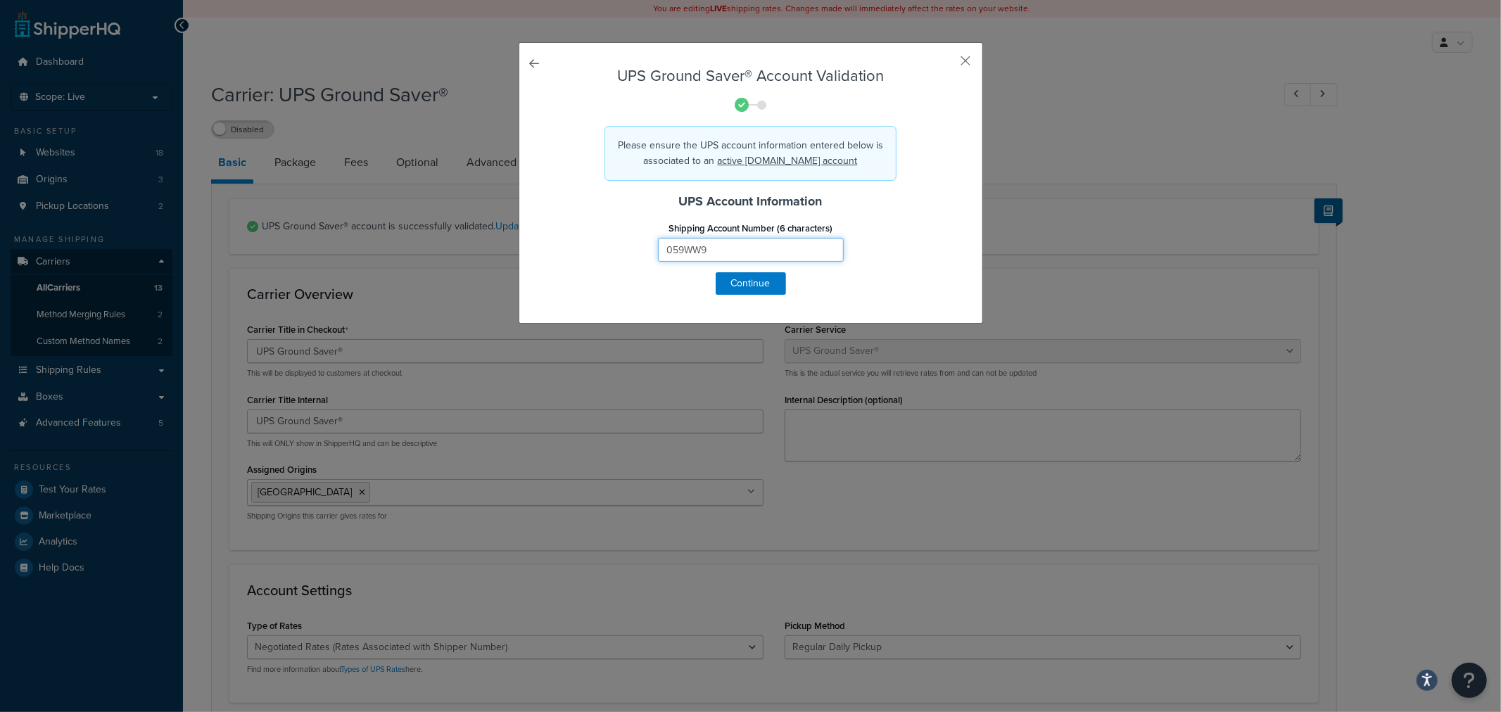
drag, startPoint x: 712, startPoint y: 243, endPoint x: 563, endPoint y: 235, distance: 148.7
click at [563, 235] on div "Shipping Account Number (6 characters) 059WW9" at bounding box center [751, 245] width 414 height 54
click at [947, 64] on button "button" at bounding box center [946, 66] width 4 height 4
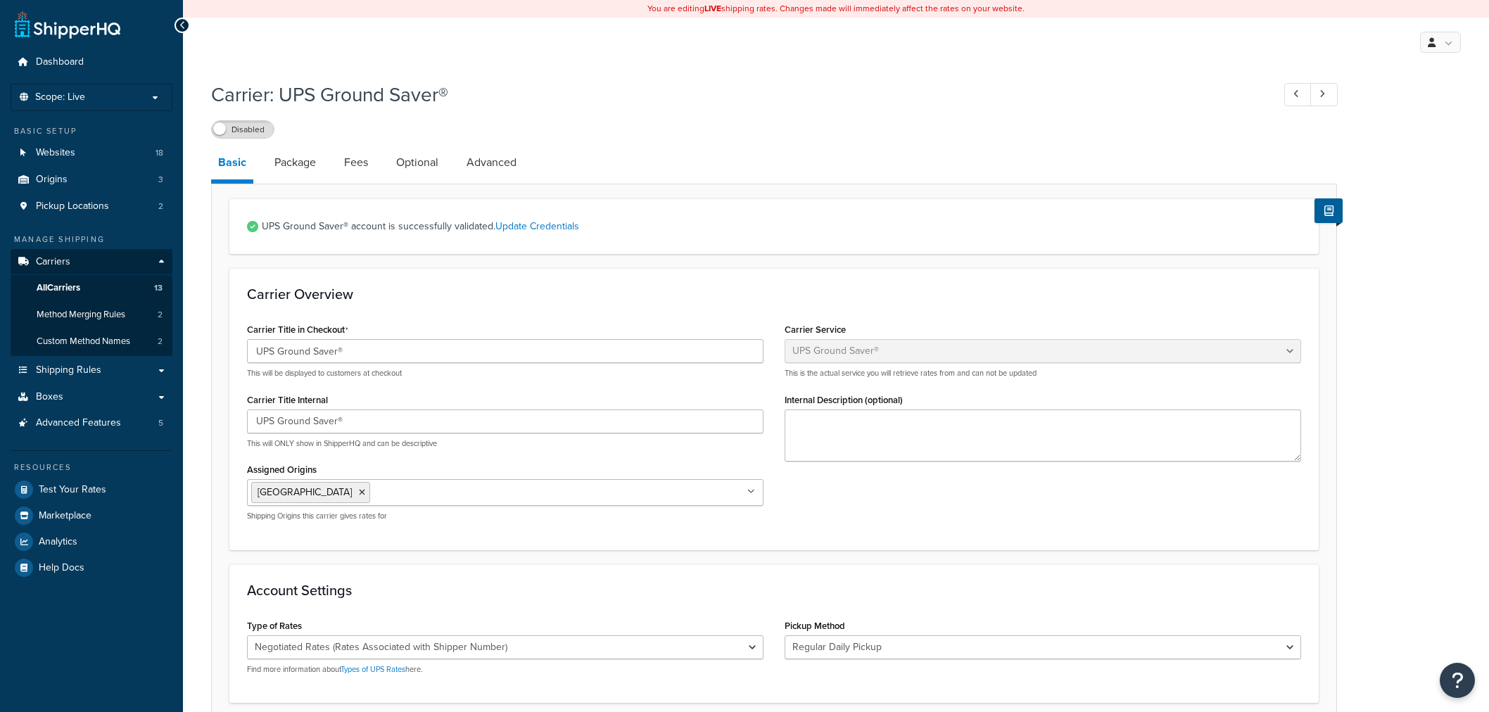
select select "surePost"
click at [515, 227] on link "Update Credentials" at bounding box center [538, 226] width 84 height 15
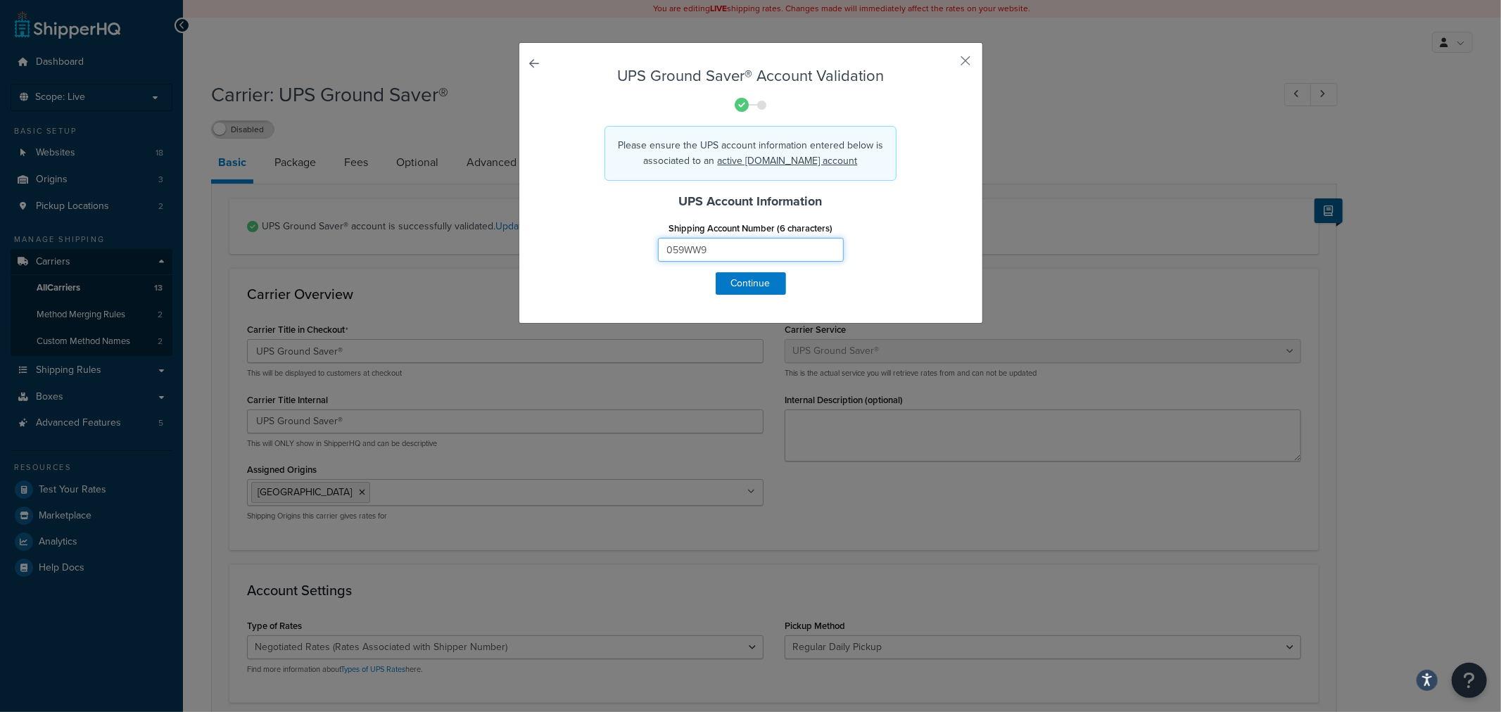
click at [686, 244] on input "059WW9" at bounding box center [751, 250] width 186 height 24
click at [947, 65] on button "button" at bounding box center [946, 66] width 4 height 4
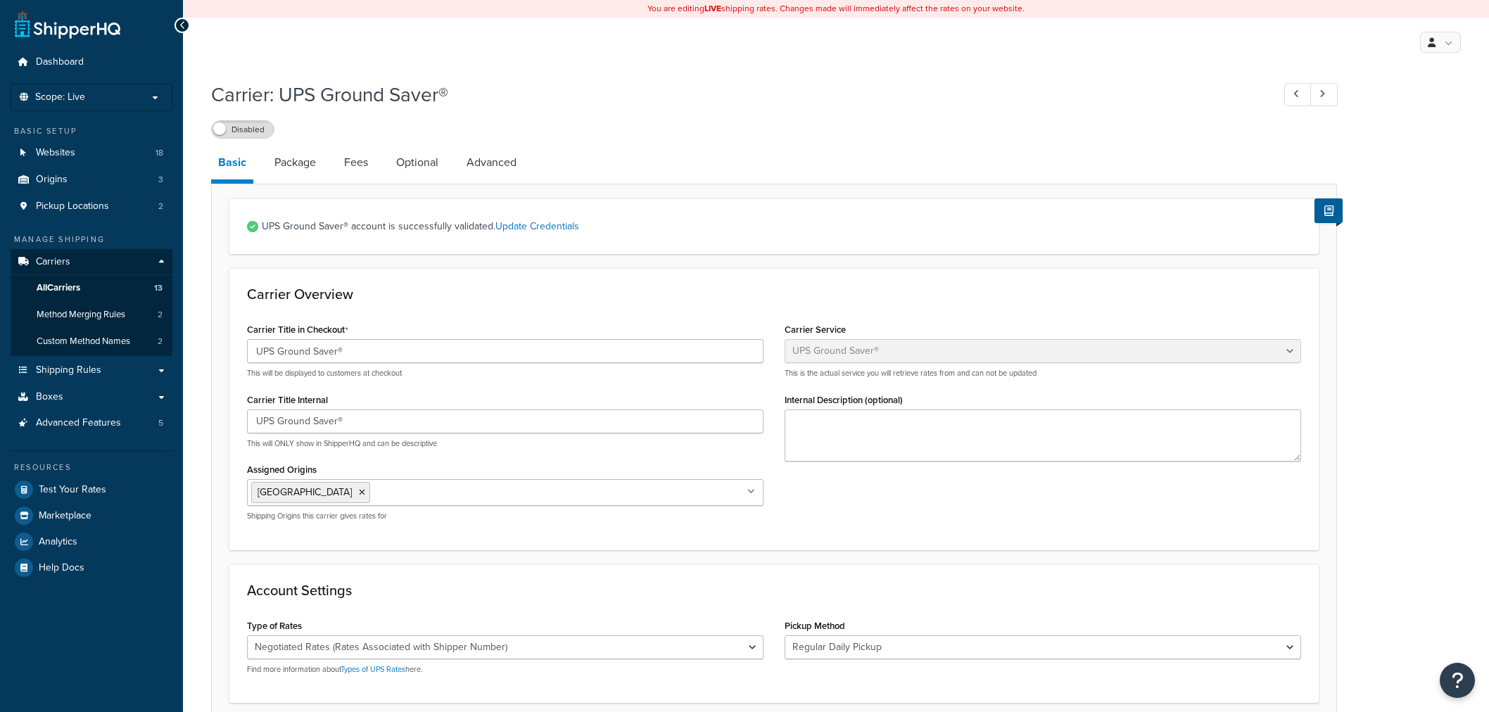
select select "surePost"
click at [290, 165] on link "Package" at bounding box center [295, 163] width 56 height 34
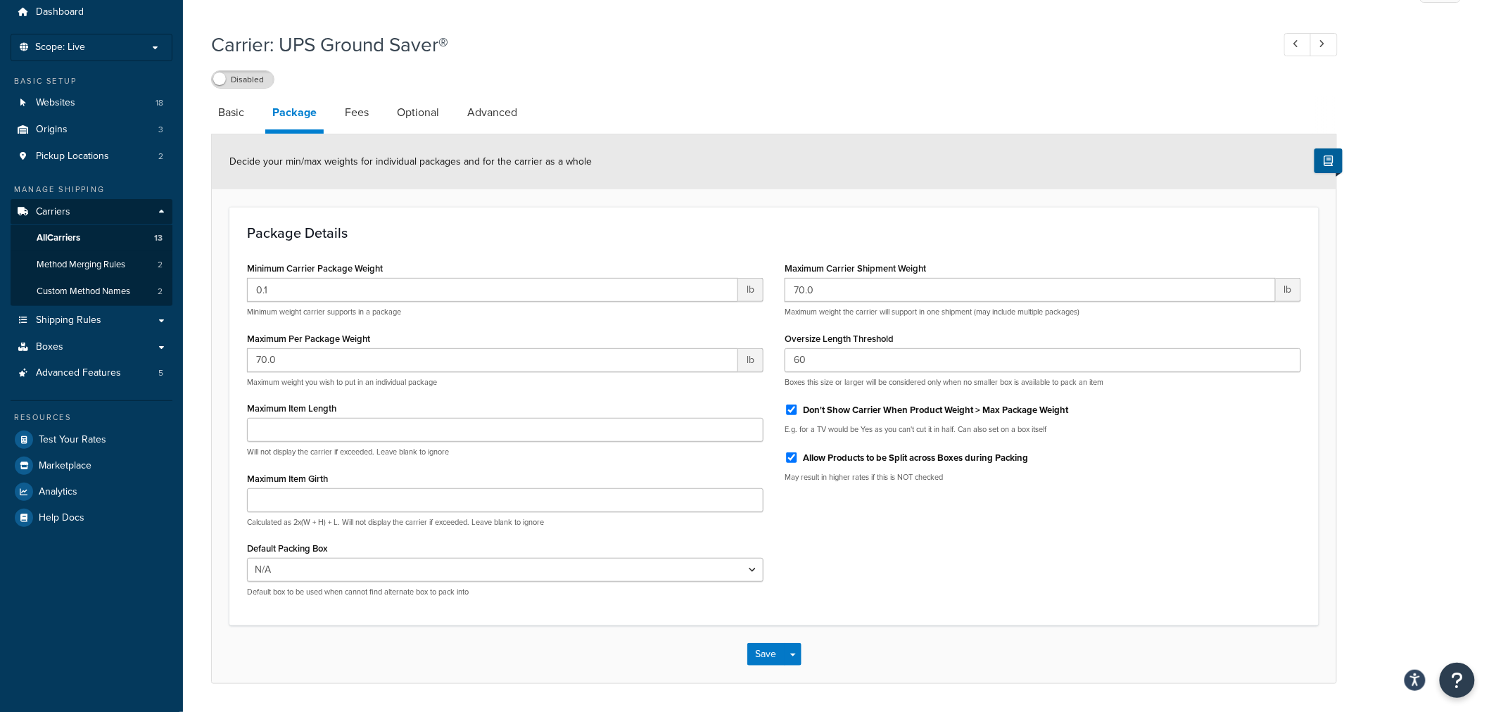
scroll to position [78, 0]
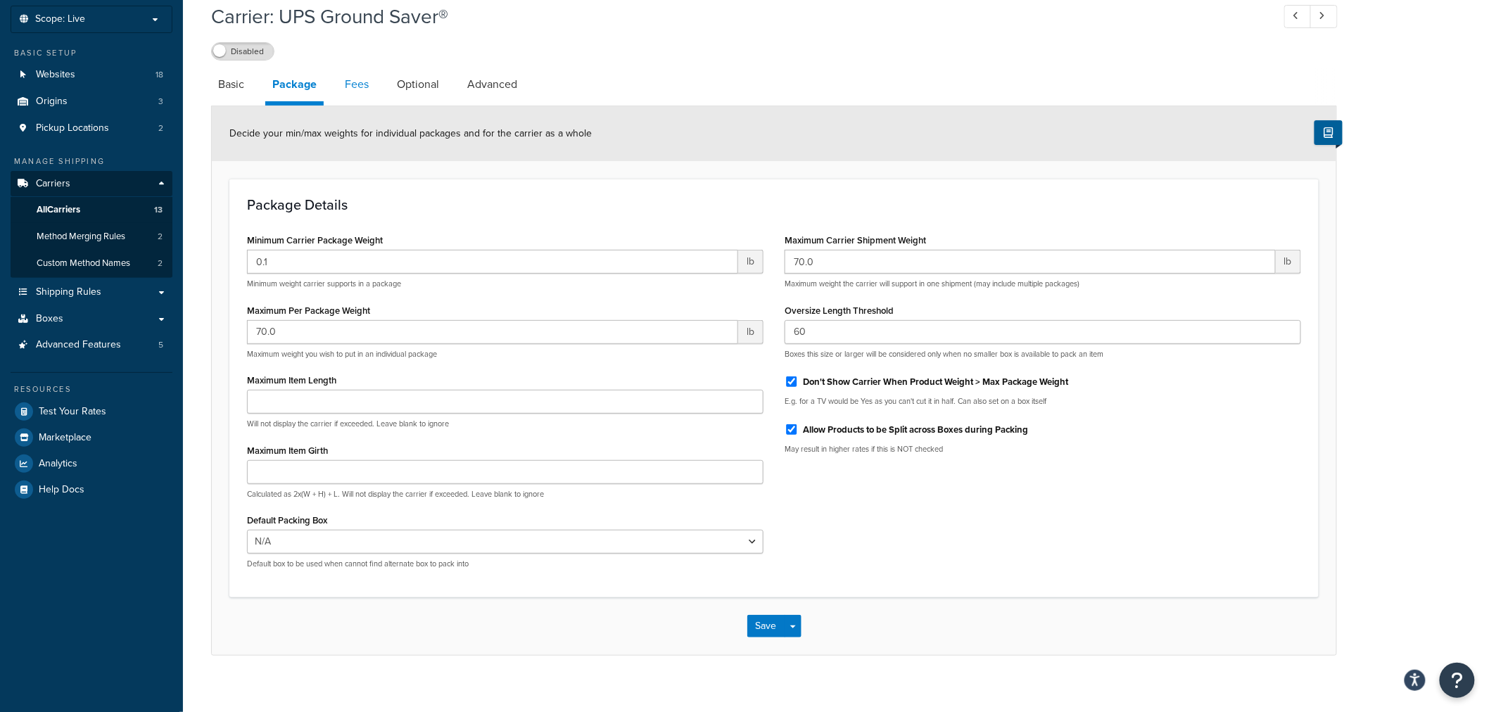
click at [350, 76] on link "Fees" at bounding box center [357, 85] width 38 height 34
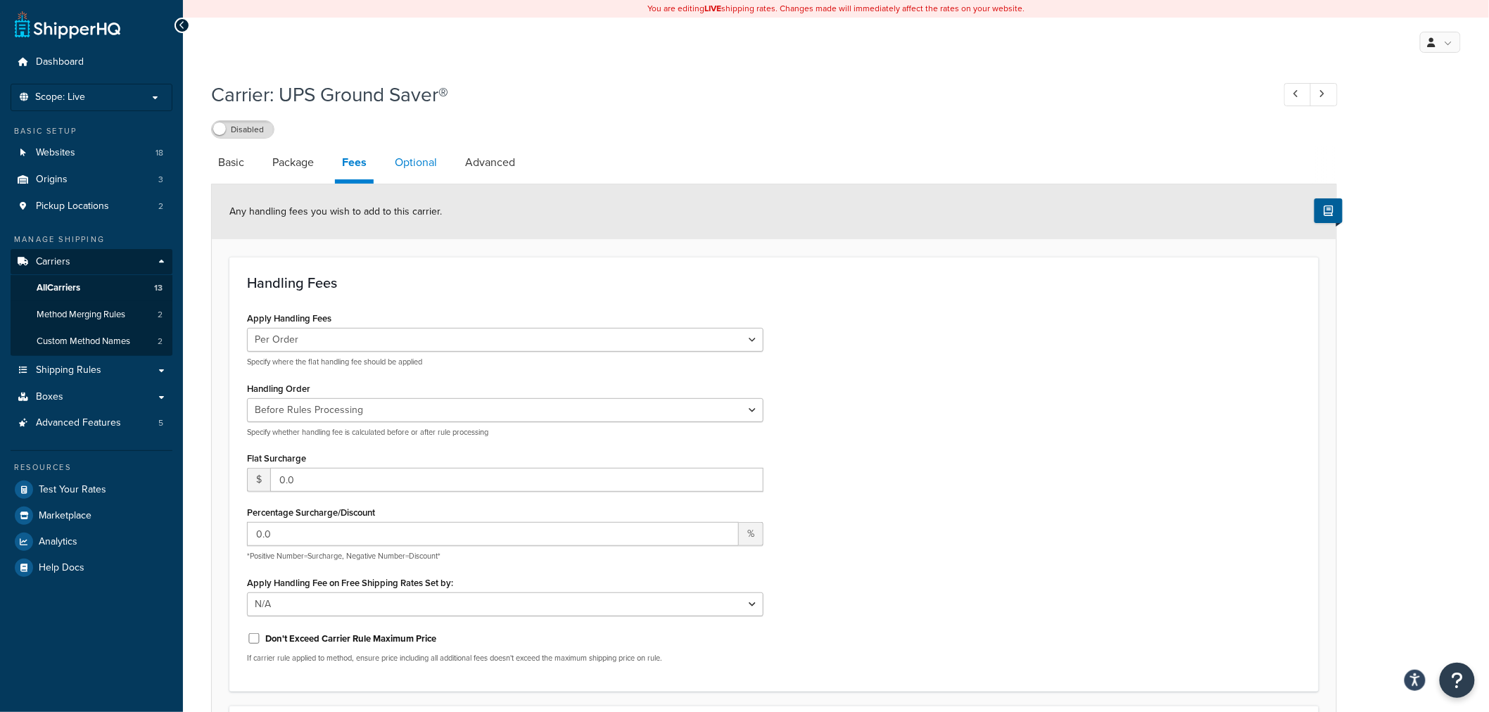
click at [417, 157] on link "Optional" at bounding box center [416, 163] width 56 height 34
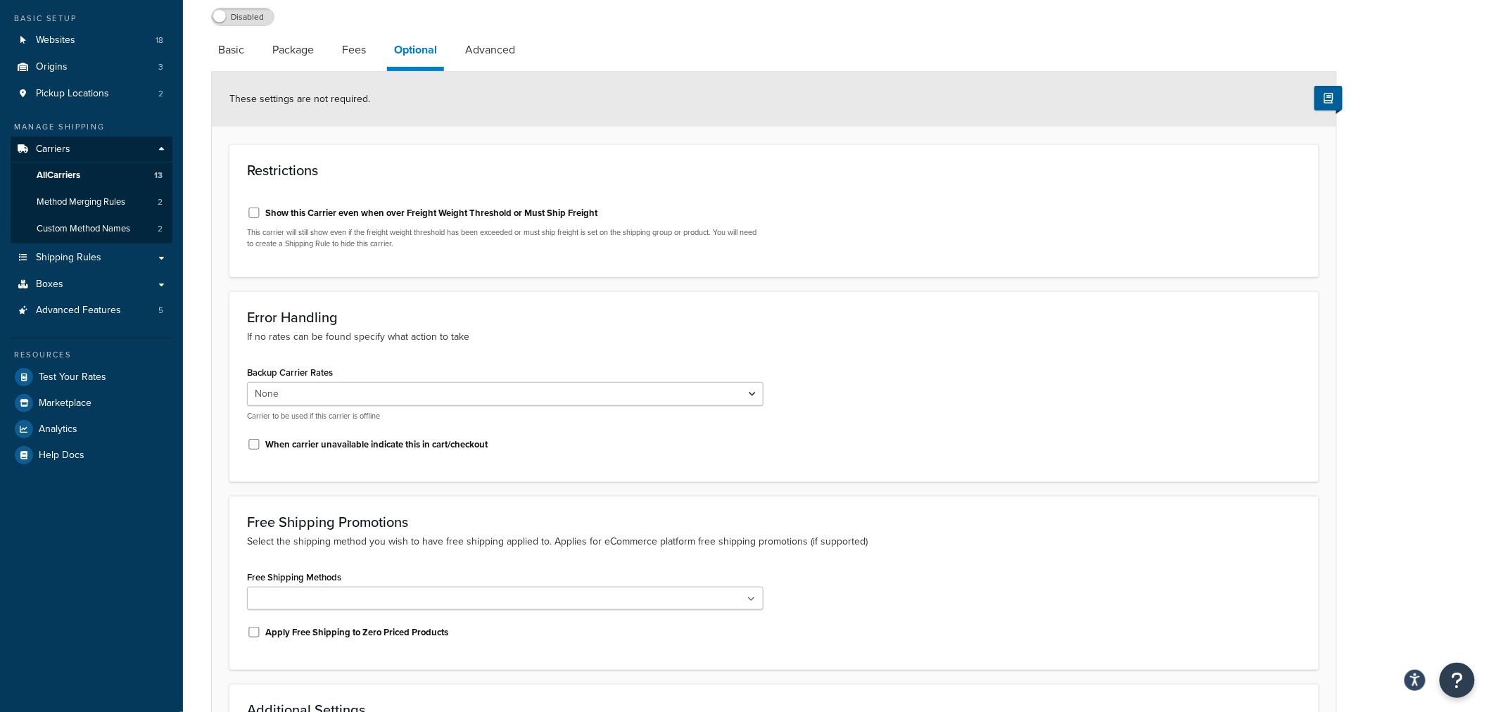
scroll to position [371, 0]
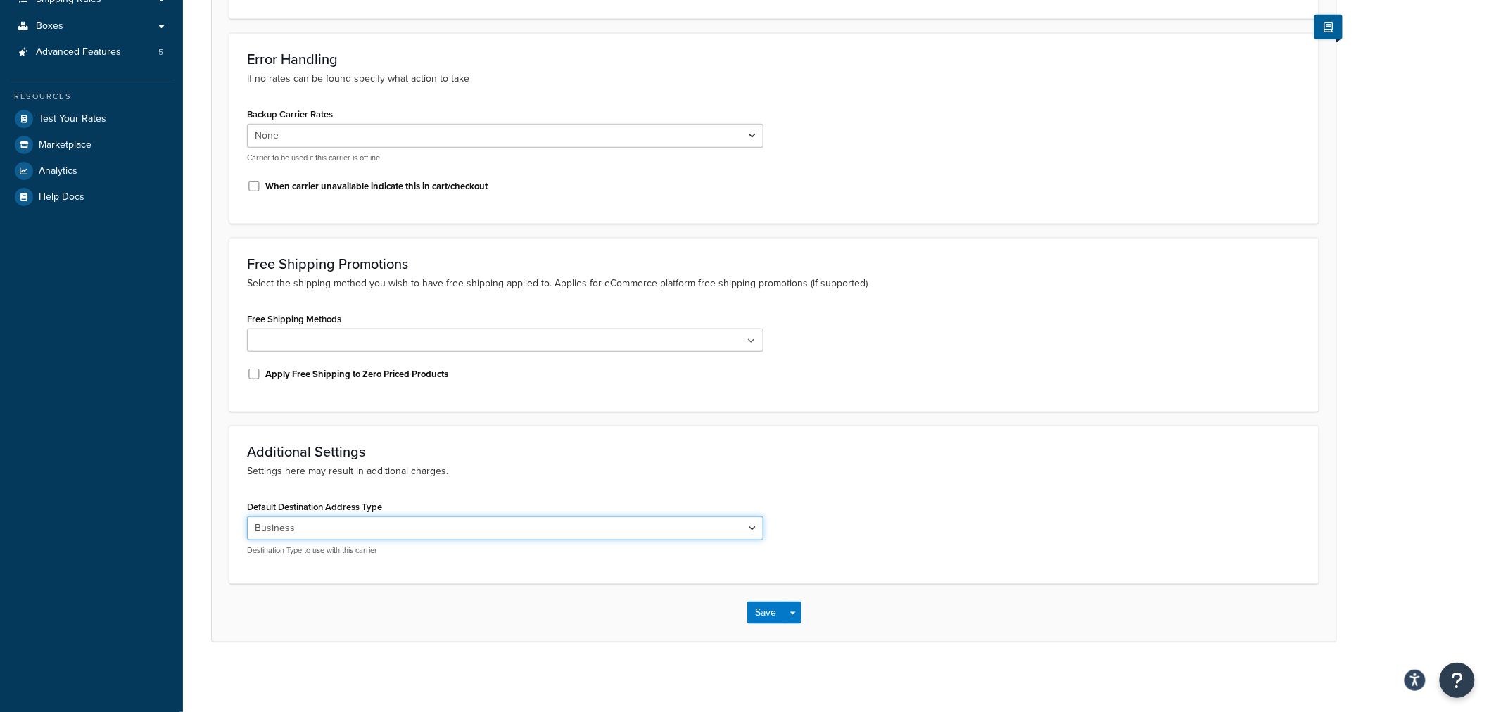
click at [360, 519] on select "Residential Business" at bounding box center [505, 529] width 517 height 24
click at [424, 525] on select "Residential Business" at bounding box center [505, 529] width 517 height 24
select select "residential"
click at [247, 517] on select "Residential Business" at bounding box center [505, 529] width 517 height 24
click at [762, 617] on button "Save" at bounding box center [767, 613] width 38 height 23
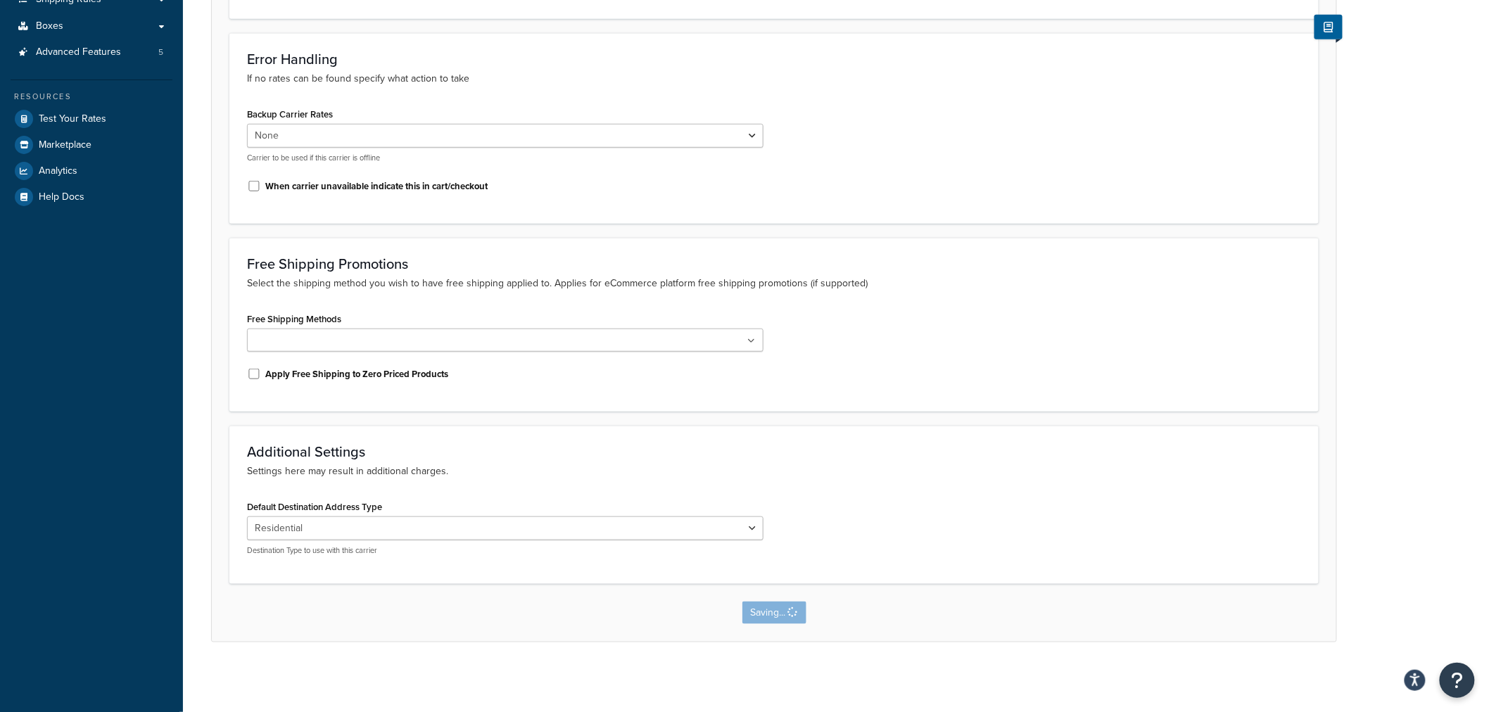
scroll to position [0, 0]
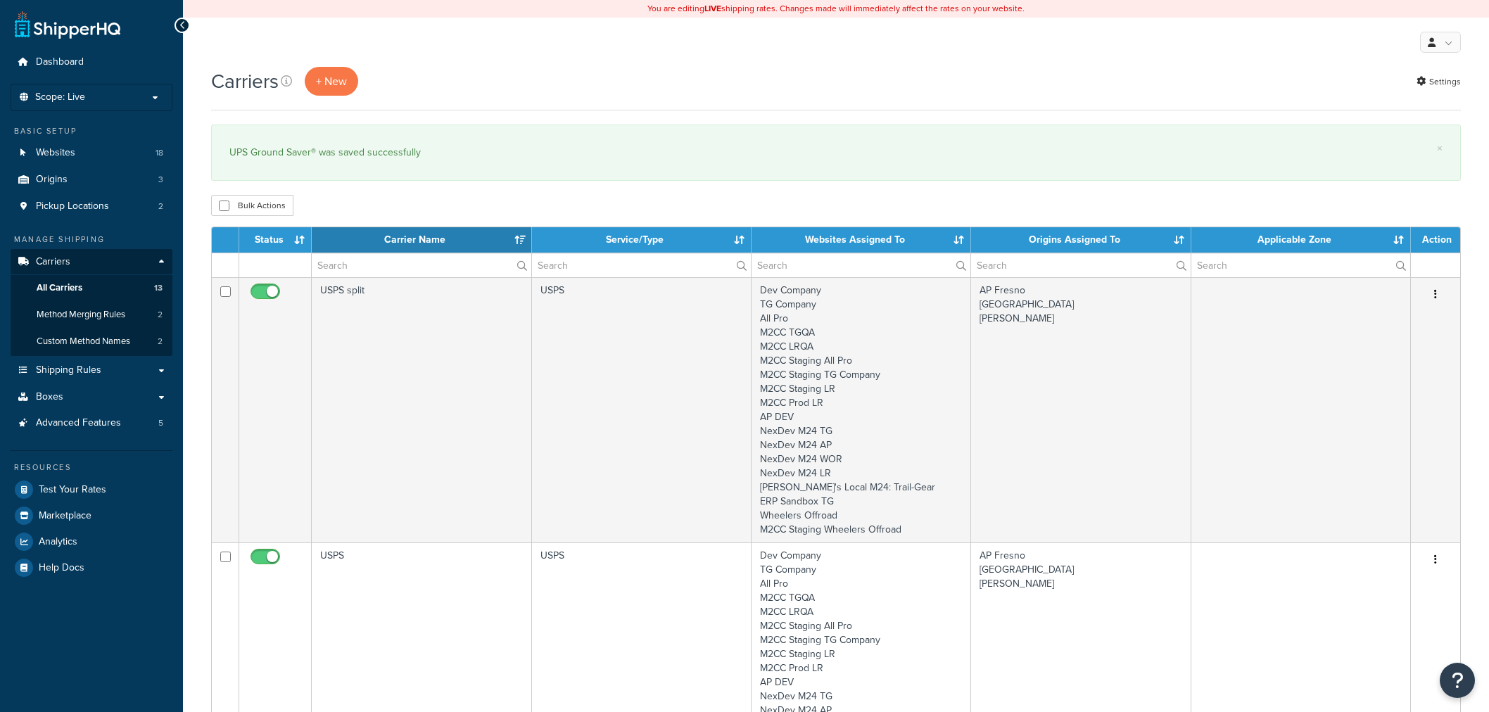
select select "15"
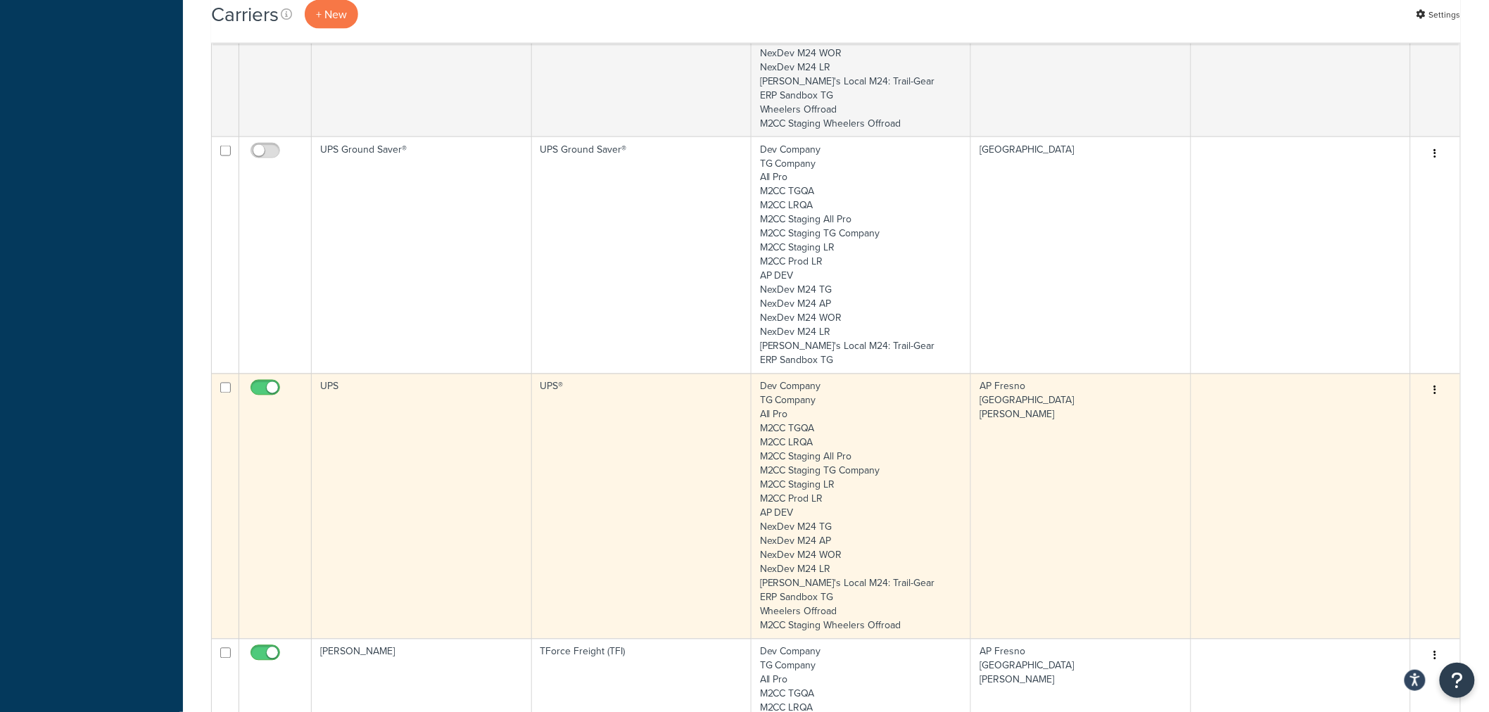
scroll to position [938, 0]
